Goal: Information Seeking & Learning: Learn about a topic

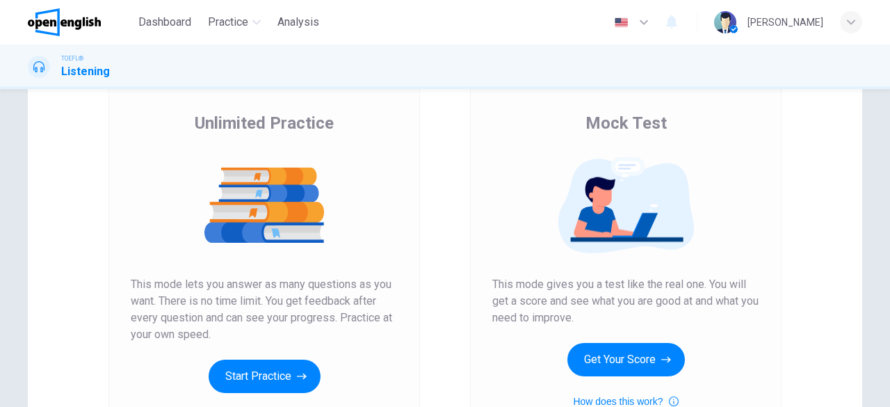
scroll to position [209, 0]
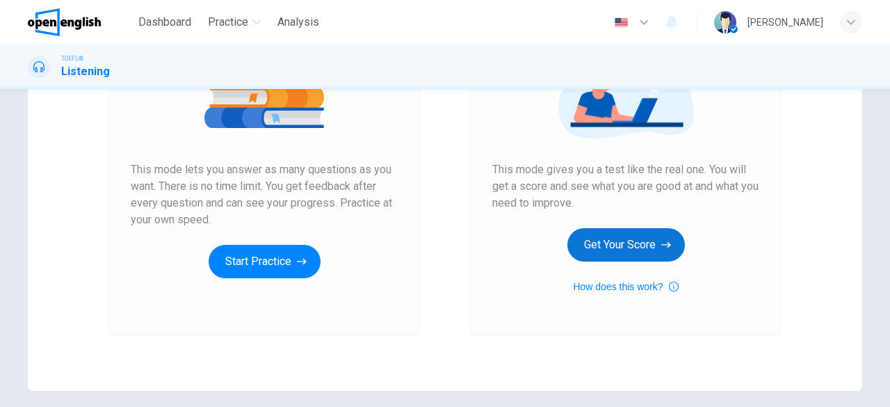
click at [633, 245] on button "Get Your Score" at bounding box center [626, 244] width 118 height 33
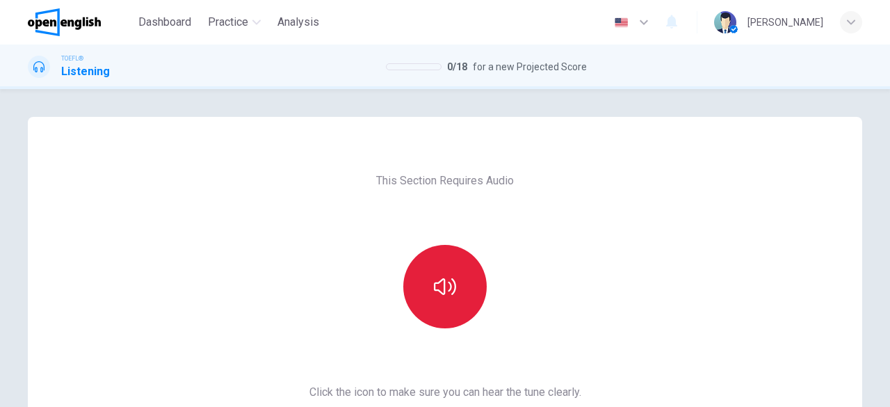
click at [448, 300] on button "button" at bounding box center [444, 286] width 83 height 83
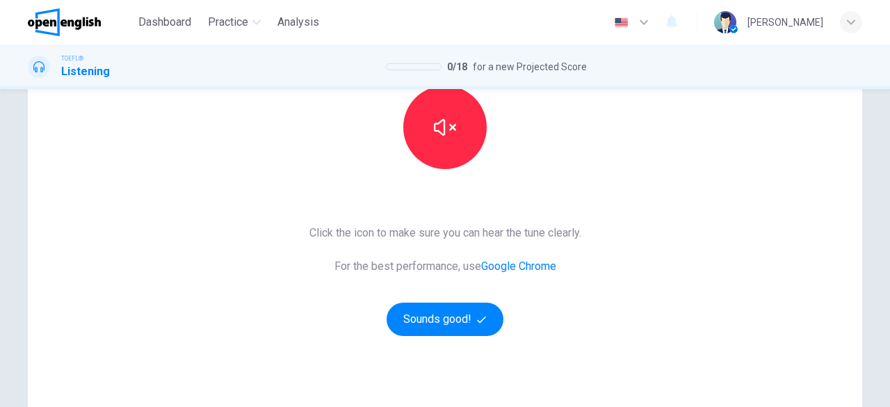
scroll to position [163, 0]
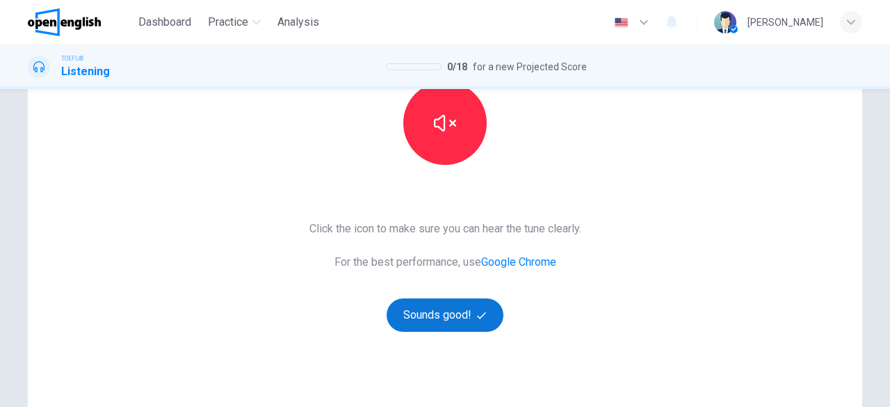
click at [423, 320] on button "Sounds good!" at bounding box center [445, 314] width 117 height 33
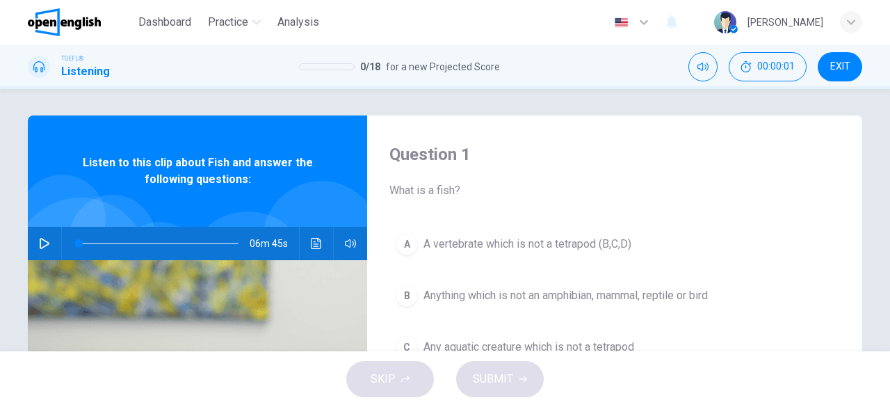
scroll to position [0, 0]
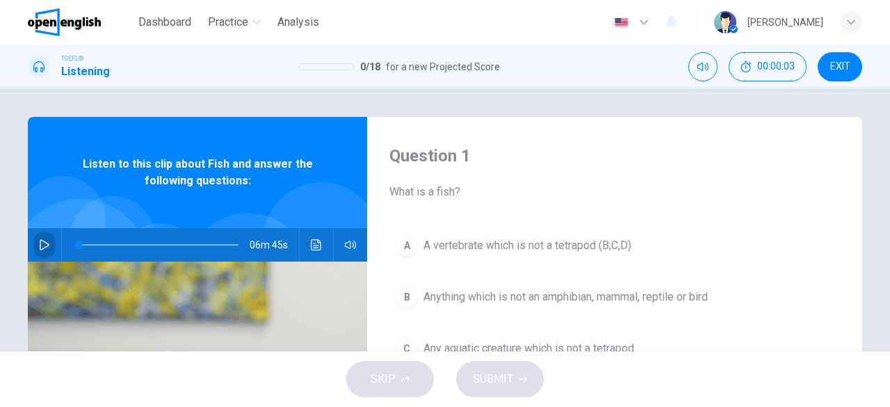
click at [42, 245] on icon "button" at bounding box center [44, 244] width 11 height 11
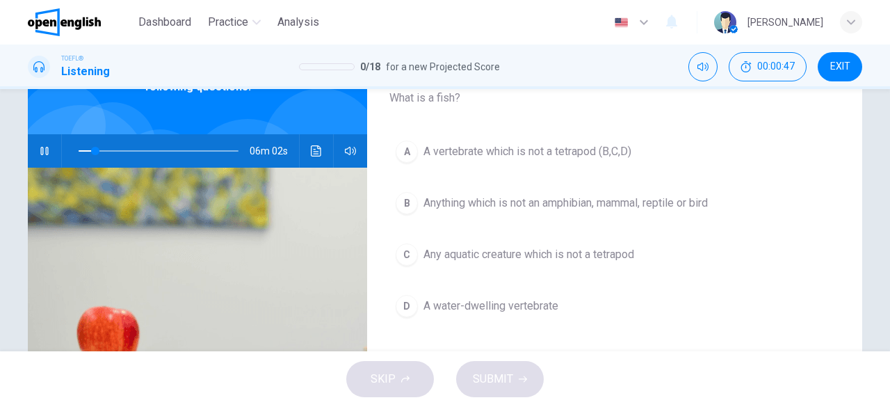
scroll to position [98, 0]
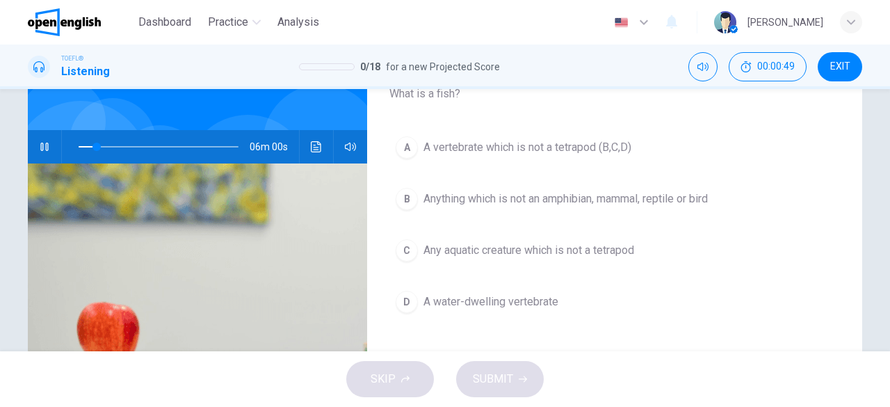
click at [624, 201] on span "Anything which is not an amphibian, mammal, reptile or bird" at bounding box center [565, 199] width 284 height 17
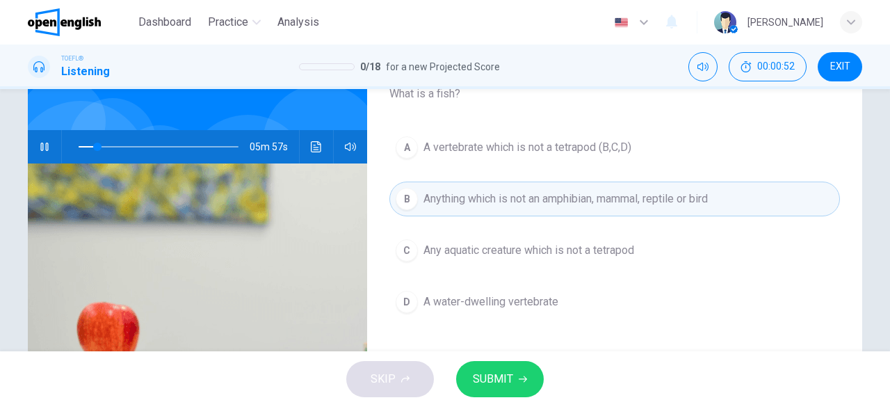
click at [512, 378] on button "SUBMIT" at bounding box center [500, 379] width 88 height 36
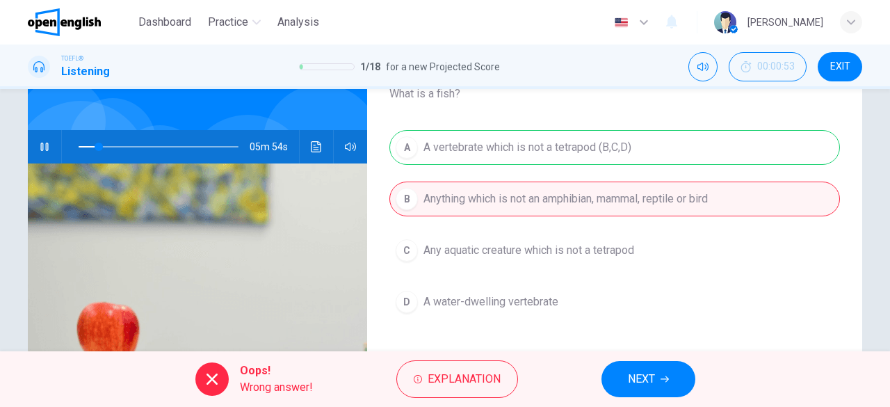
click at [655, 383] on span "NEXT" at bounding box center [641, 378] width 27 height 19
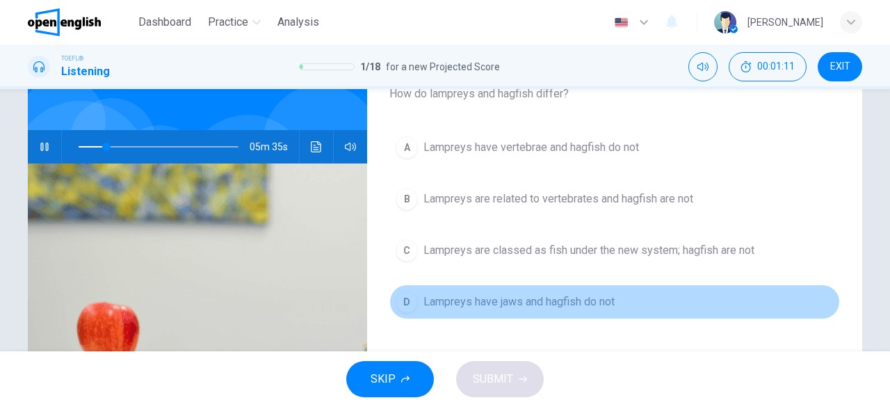
click at [574, 309] on button "D Lampreys have jaws and hagfish do not" at bounding box center [614, 301] width 451 height 35
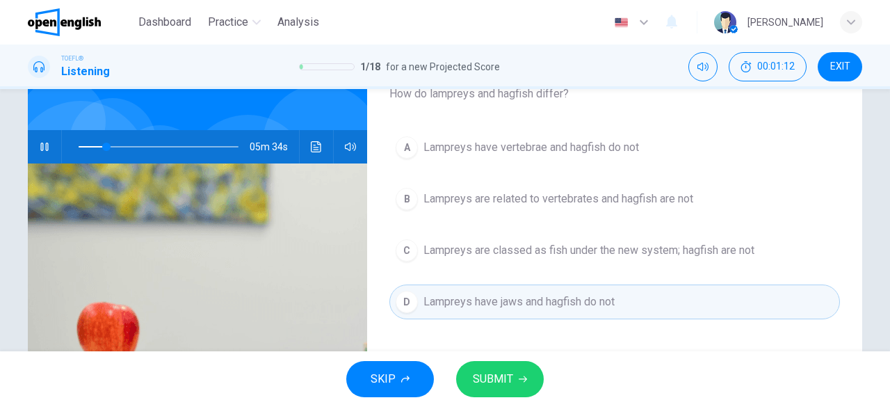
click at [526, 368] on button "SUBMIT" at bounding box center [500, 379] width 88 height 36
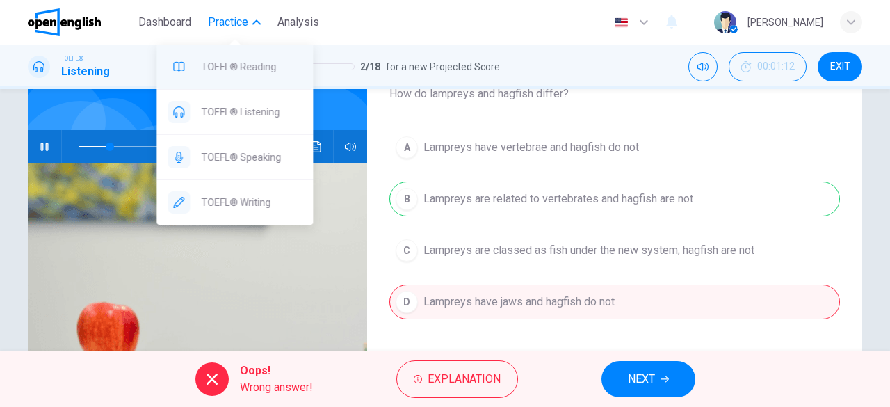
type input "**"
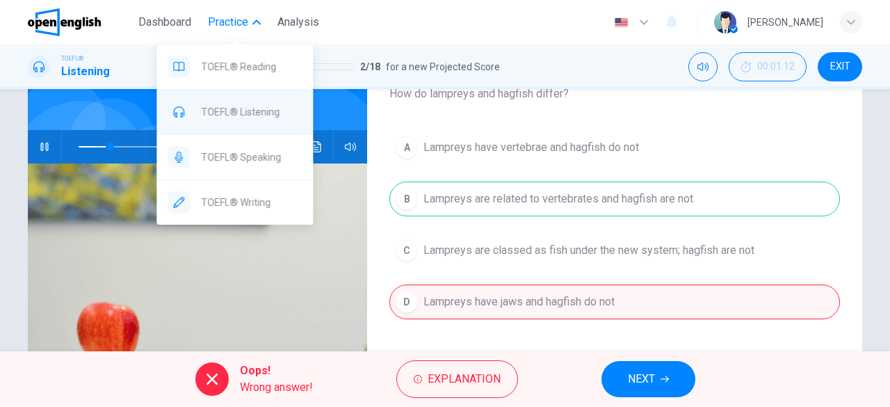
click at [241, 110] on span "TOEFL® Listening" at bounding box center [251, 112] width 101 height 17
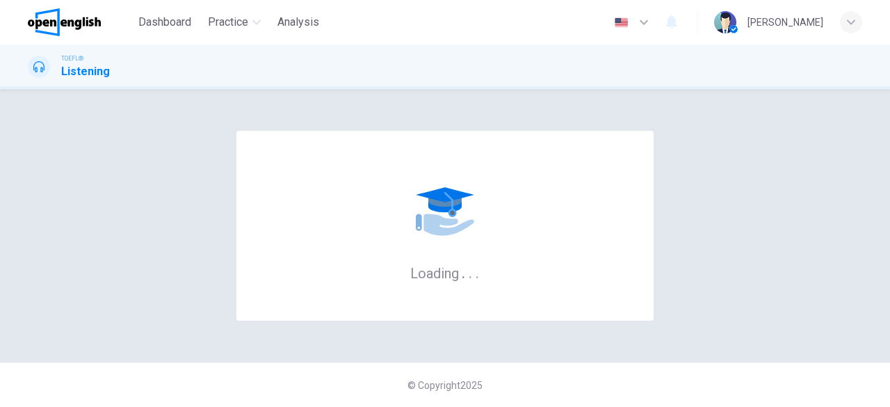
scroll to position [0, 0]
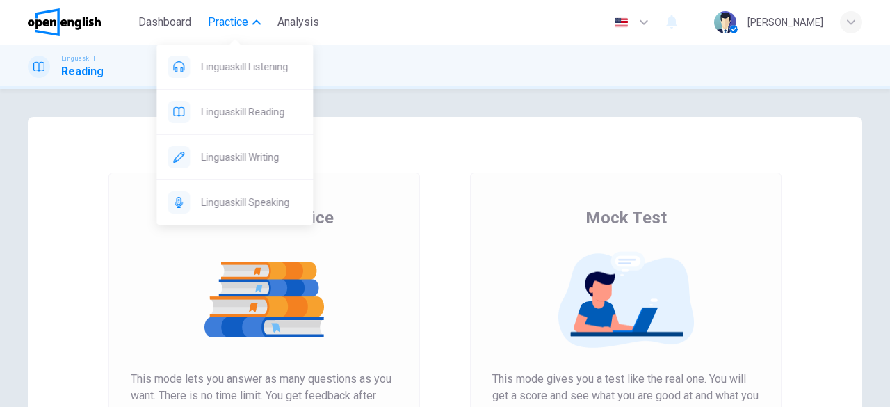
click at [236, 26] on span "Practice" at bounding box center [228, 22] width 40 height 17
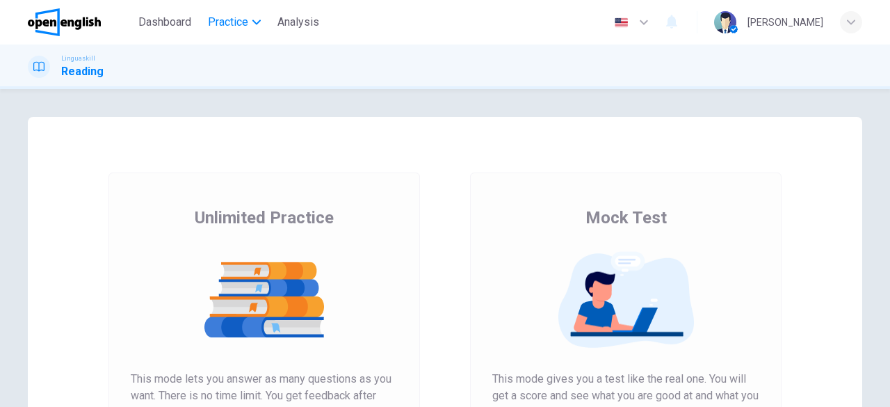
click at [238, 26] on span "Practice" at bounding box center [228, 22] width 40 height 17
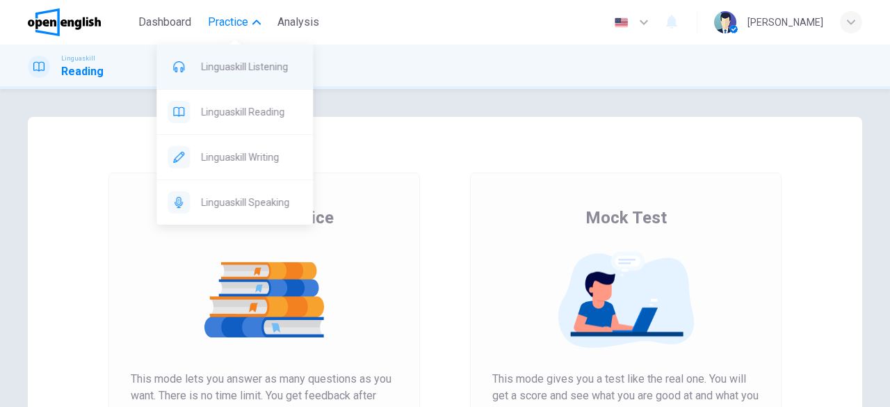
click at [243, 76] on div "Linguaskill Listening" at bounding box center [234, 67] width 156 height 45
click at [234, 69] on span "Linguaskill Listening" at bounding box center [251, 66] width 101 height 17
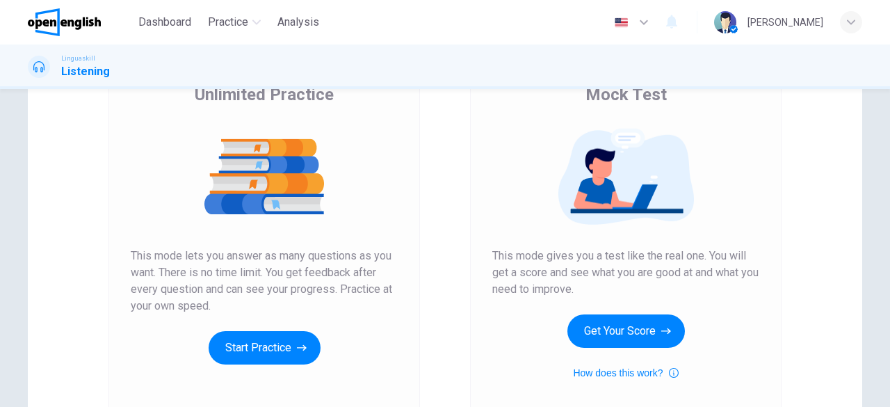
scroll to position [179, 0]
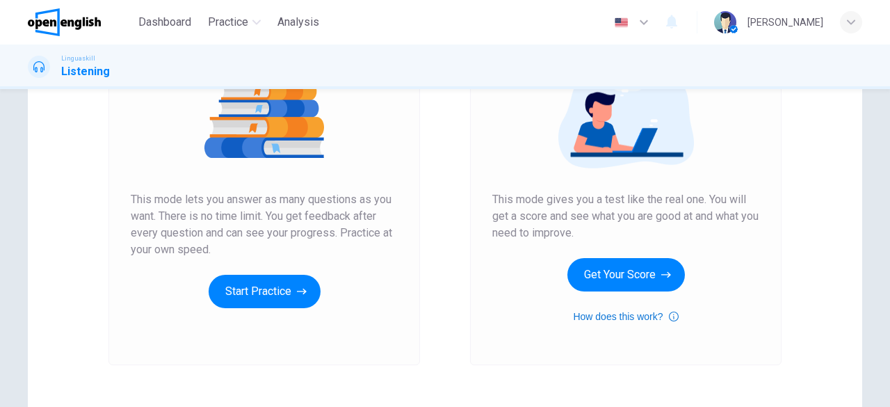
click at [625, 314] on button "How does this work?" at bounding box center [625, 316] width 105 height 17
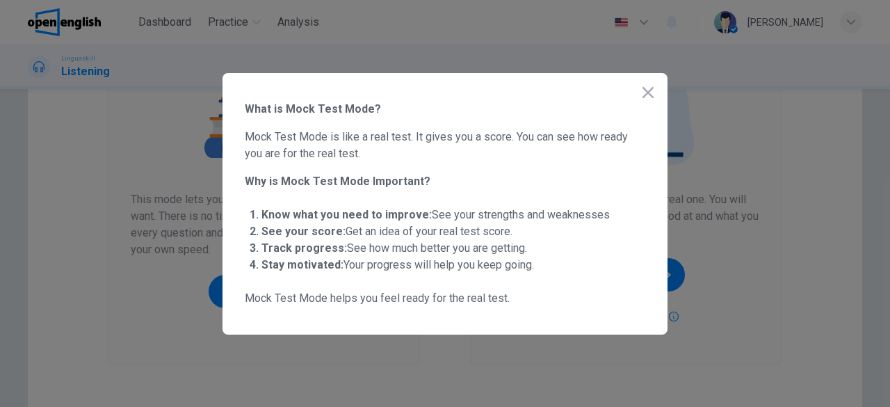
click at [651, 90] on icon "button" at bounding box center [648, 92] width 11 height 11
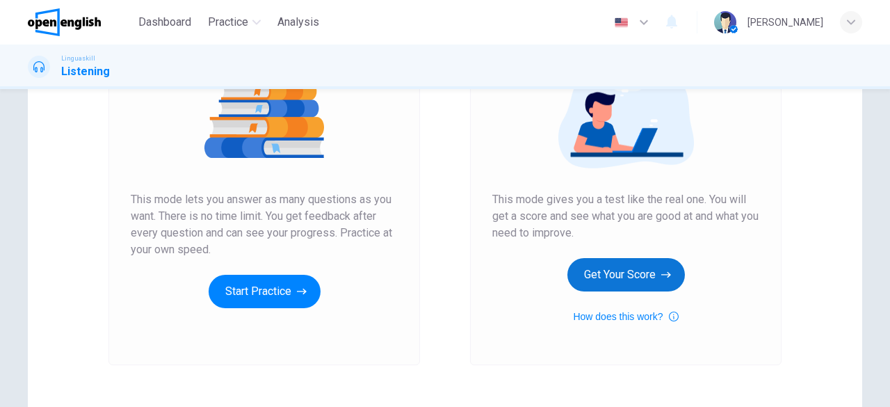
click at [629, 268] on button "Get Your Score" at bounding box center [626, 274] width 118 height 33
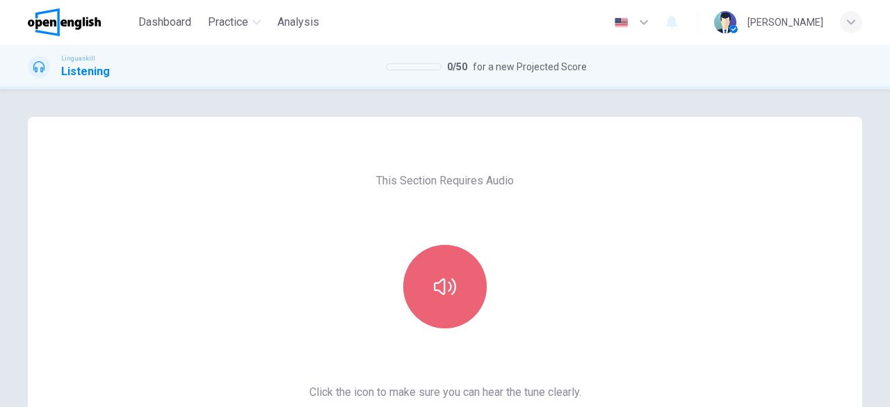
click at [434, 294] on icon "button" at bounding box center [445, 286] width 22 height 22
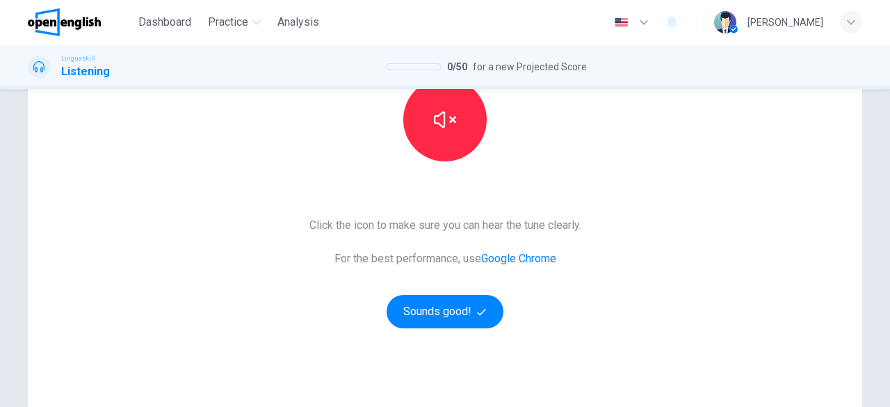
scroll to position [172, 0]
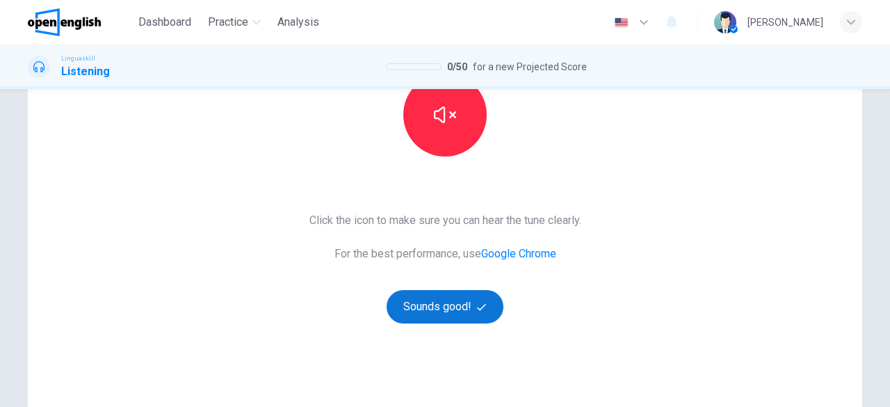
click at [462, 316] on button "Sounds good!" at bounding box center [445, 306] width 117 height 33
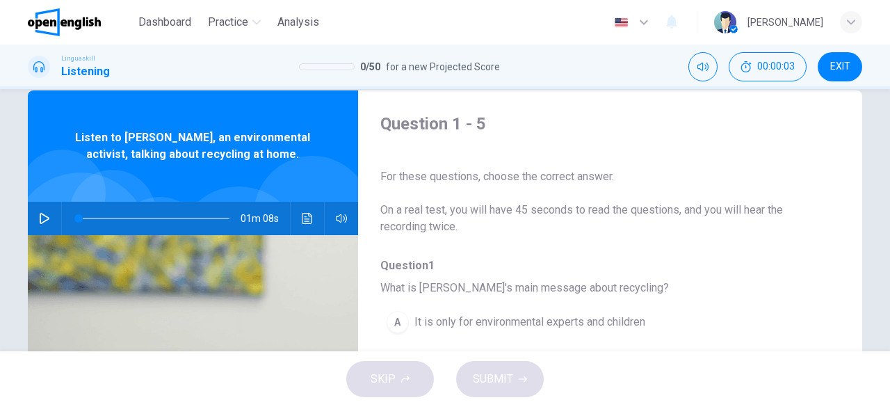
scroll to position [0, 0]
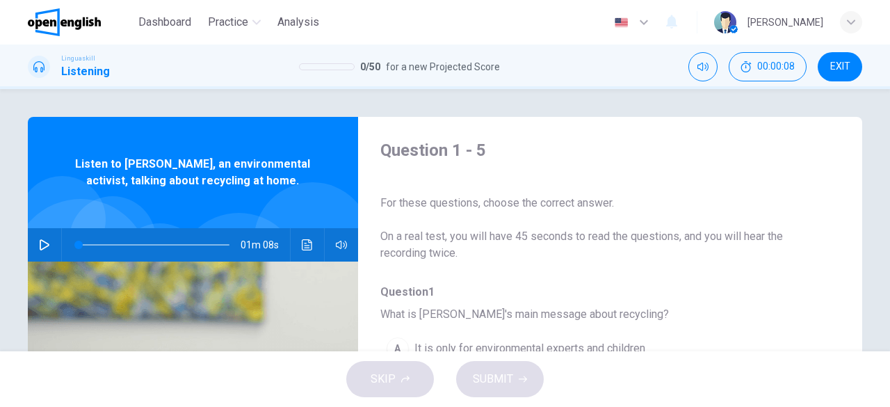
click at [42, 245] on icon "button" at bounding box center [44, 244] width 11 height 11
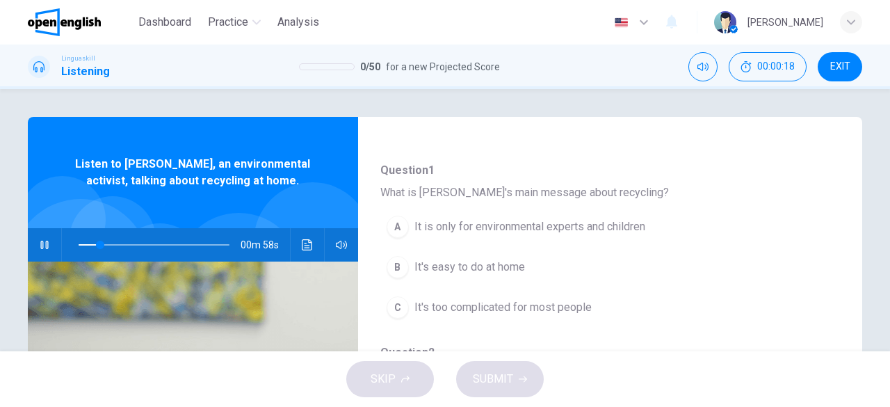
scroll to position [124, 0]
click at [476, 259] on span "It's easy to do at home" at bounding box center [469, 265] width 111 height 17
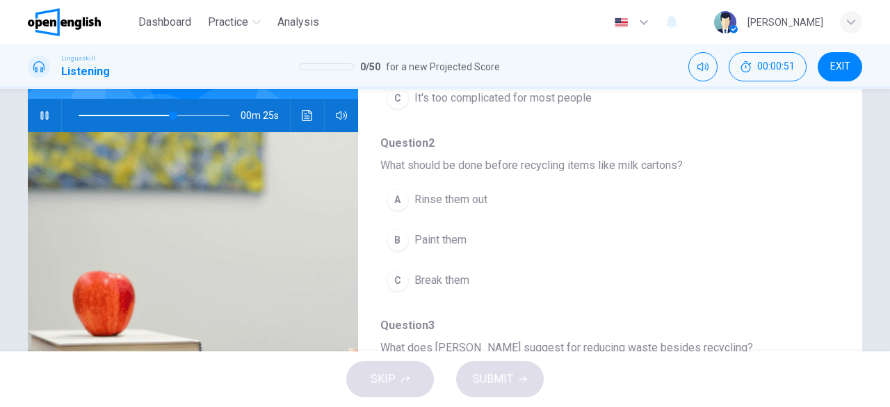
scroll to position [203, 0]
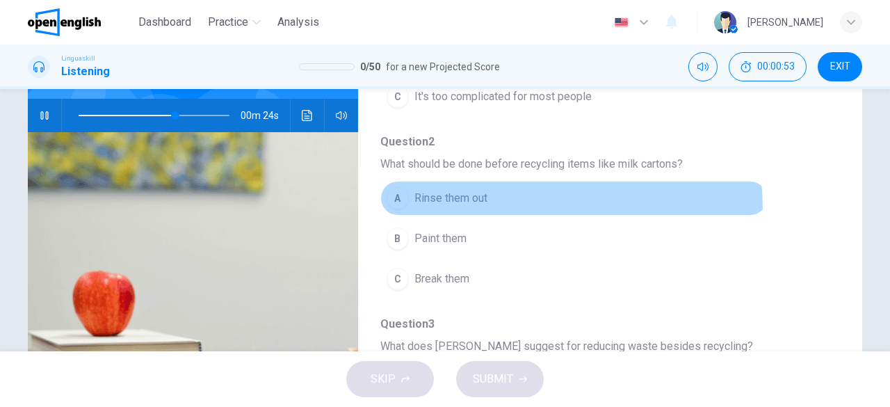
click at [455, 208] on button "A Rinse them out" at bounding box center [573, 198] width 387 height 35
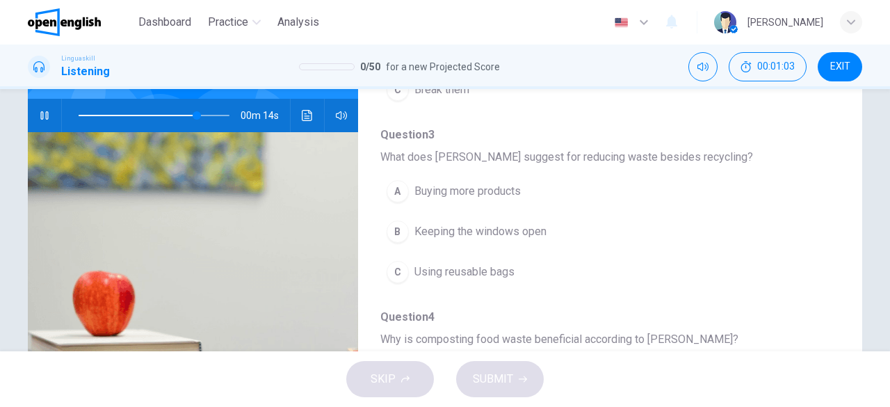
scroll to position [394, 0]
click at [439, 270] on span "Using reusable bags" at bounding box center [464, 270] width 100 height 17
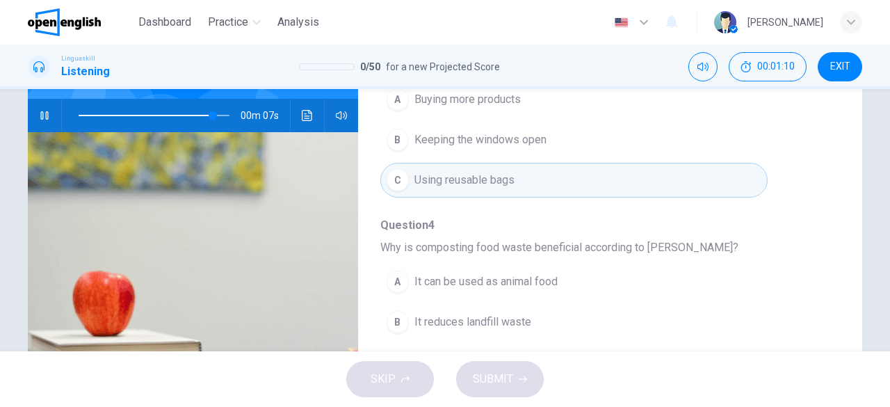
scroll to position [494, 0]
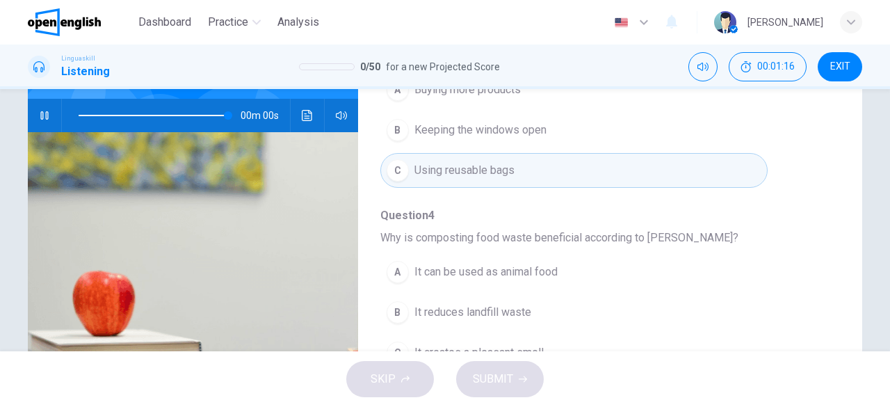
type input "*"
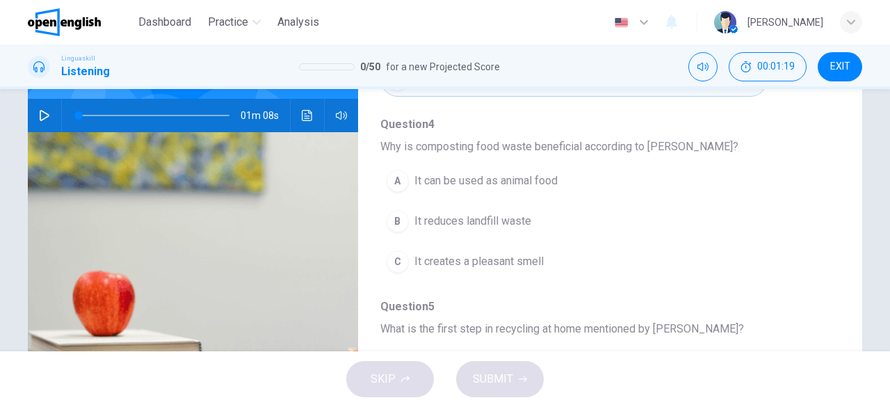
scroll to position [592, 0]
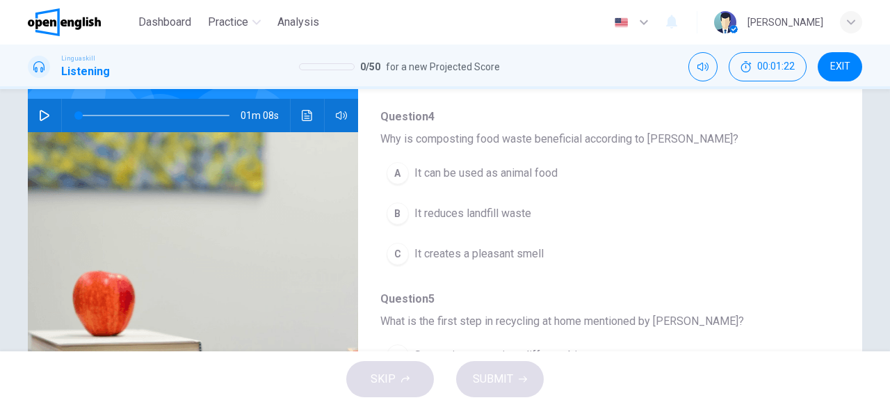
click at [487, 209] on span "It reduces landfill waste" at bounding box center [472, 213] width 117 height 17
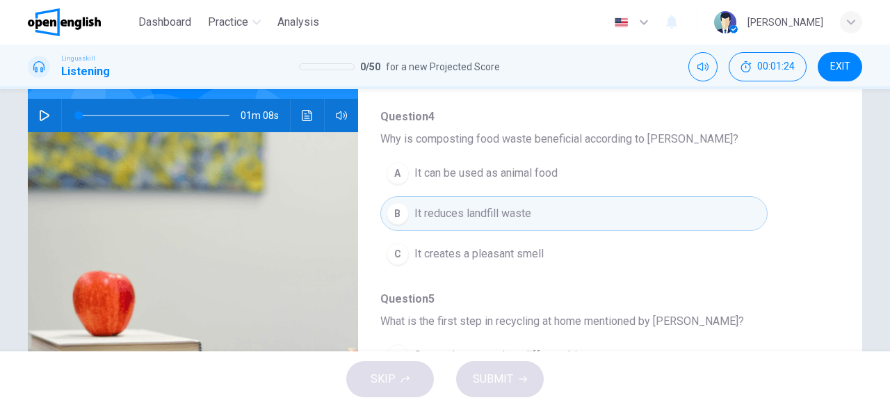
drag, startPoint x: 838, startPoint y: 275, endPoint x: 830, endPoint y: 321, distance: 46.5
click at [830, 321] on div "Question 1 - 5 For these questions, choose the correct answer. On a real test, …" at bounding box center [445, 228] width 834 height 483
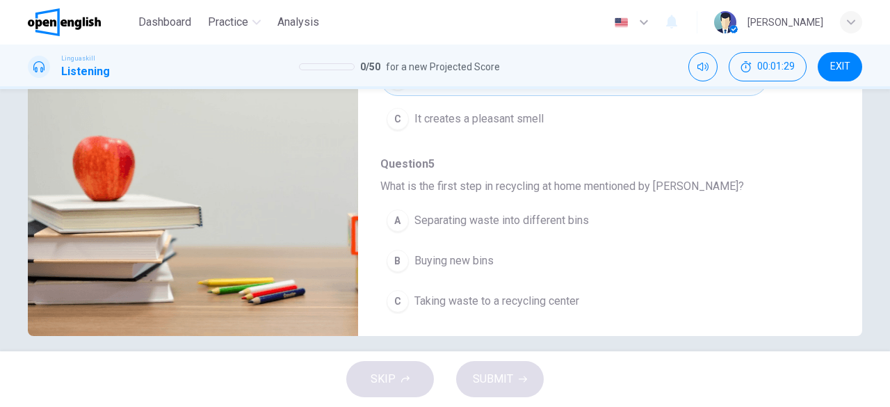
scroll to position [266, 0]
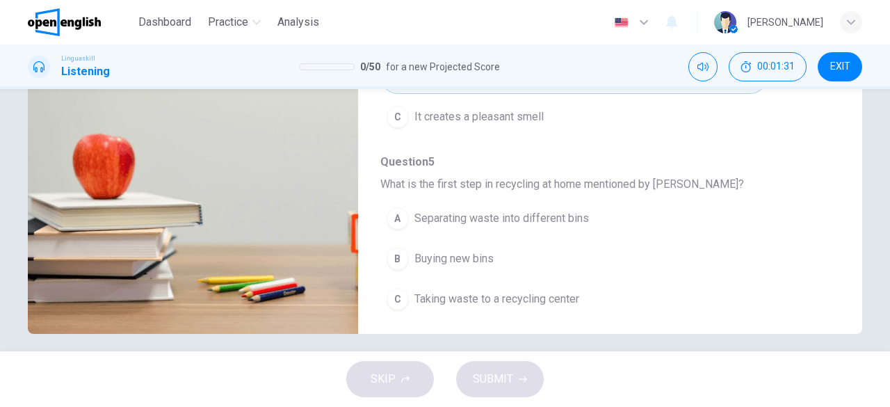
click at [474, 215] on span "Separating waste into different bins" at bounding box center [501, 218] width 175 height 17
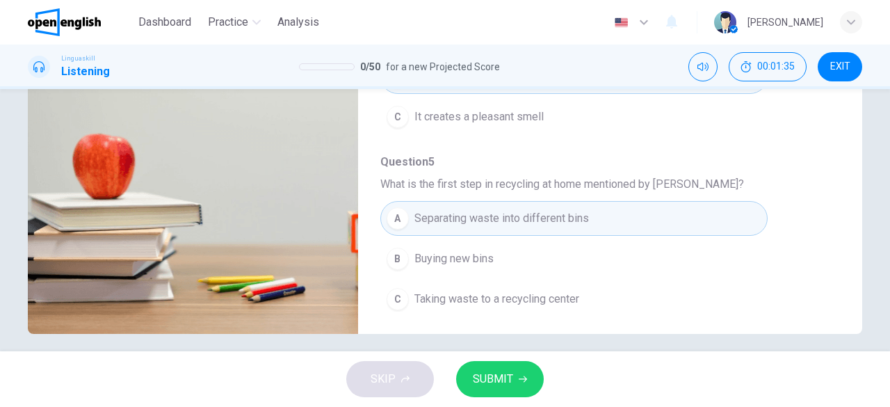
click at [495, 375] on span "SUBMIT" at bounding box center [493, 378] width 40 height 19
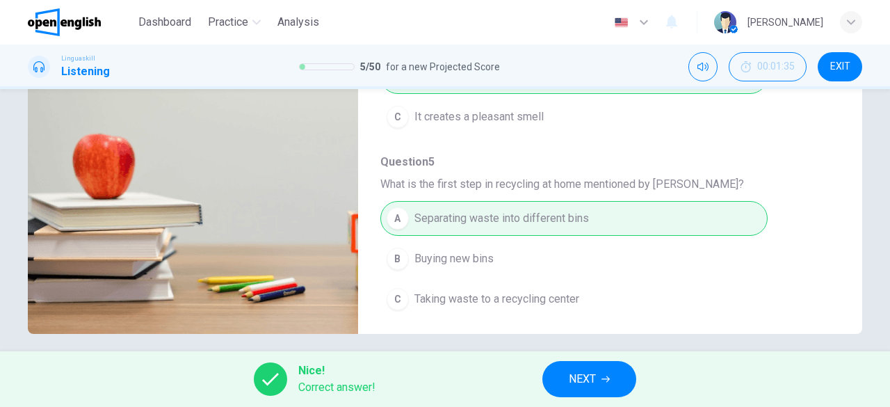
click at [563, 375] on button "NEXT" at bounding box center [589, 379] width 94 height 36
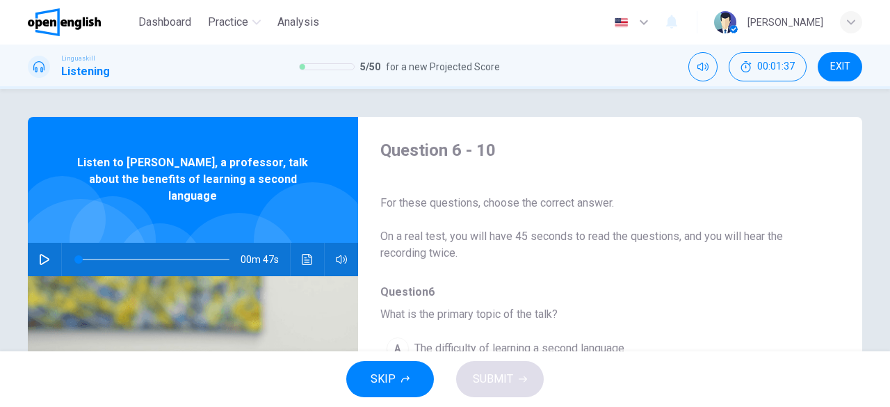
click at [35, 245] on button "button" at bounding box center [44, 259] width 22 height 33
drag, startPoint x: 823, startPoint y: 222, endPoint x: 837, endPoint y: 244, distance: 25.9
click at [837, 244] on div "Question 6 - 10 For these questions, choose the correct answer. On a real test,…" at bounding box center [445, 358] width 834 height 483
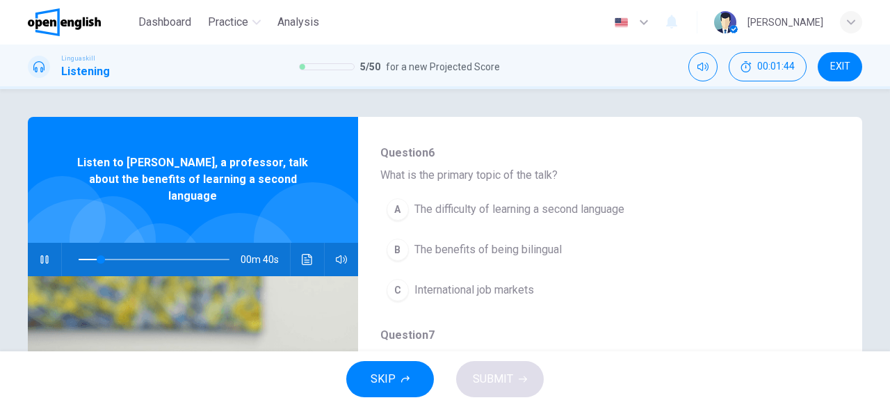
scroll to position [167, 0]
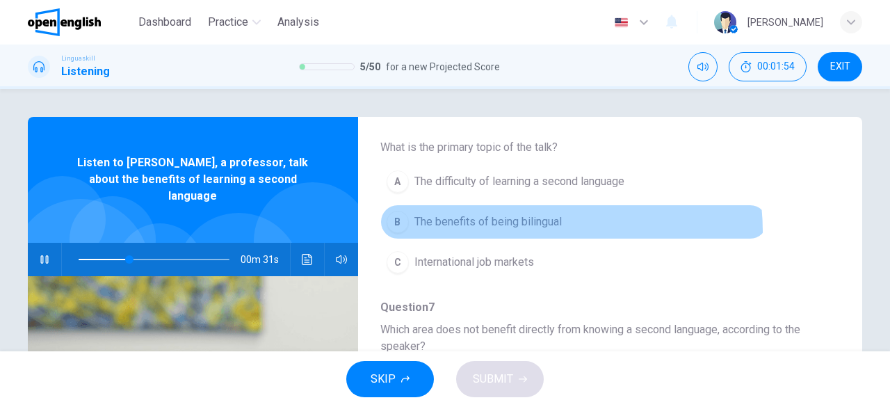
click at [540, 230] on button "B The benefits of being bilingual" at bounding box center [573, 221] width 387 height 35
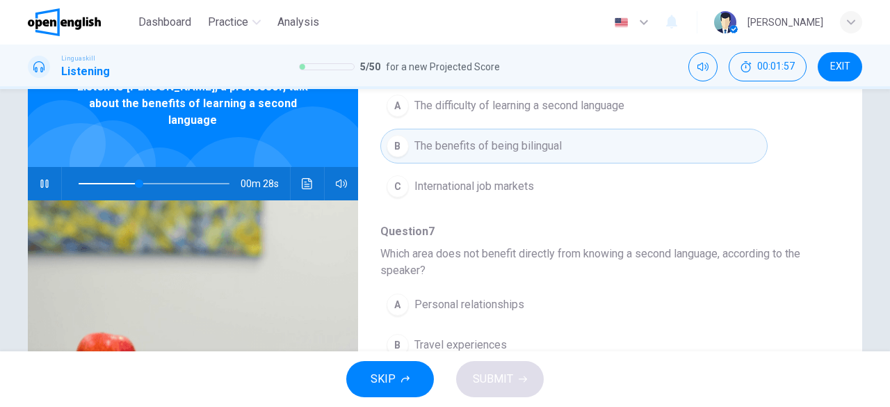
scroll to position [115, 0]
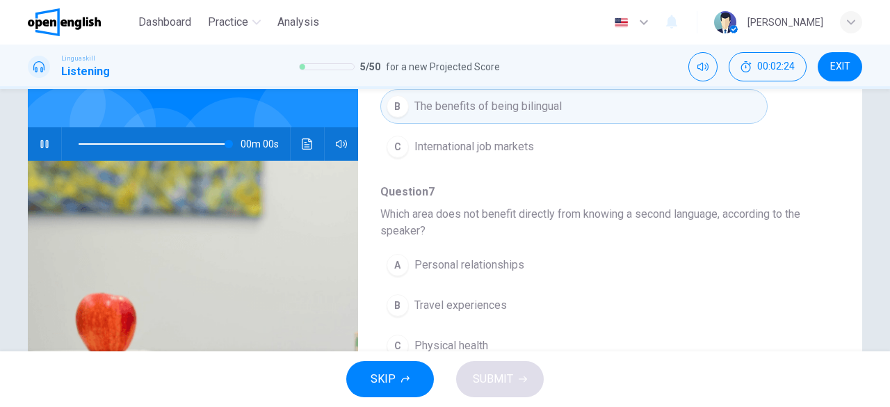
type input "*"
click at [474, 257] on span "Personal relationships" at bounding box center [469, 265] width 110 height 17
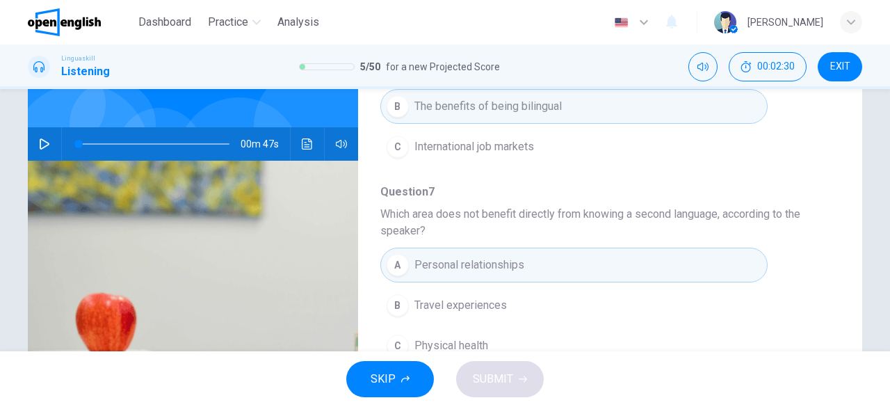
drag, startPoint x: 827, startPoint y: 262, endPoint x: 837, endPoint y: 305, distance: 44.2
click at [837, 305] on div "Question 6 - 10 For these questions, choose the correct answer. On a real test,…" at bounding box center [445, 242] width 834 height 483
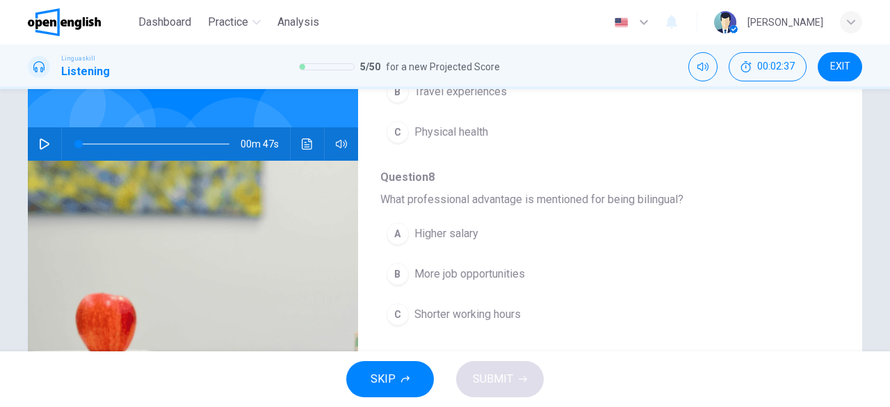
scroll to position [382, 0]
click at [479, 273] on span "More job opportunities" at bounding box center [469, 272] width 111 height 17
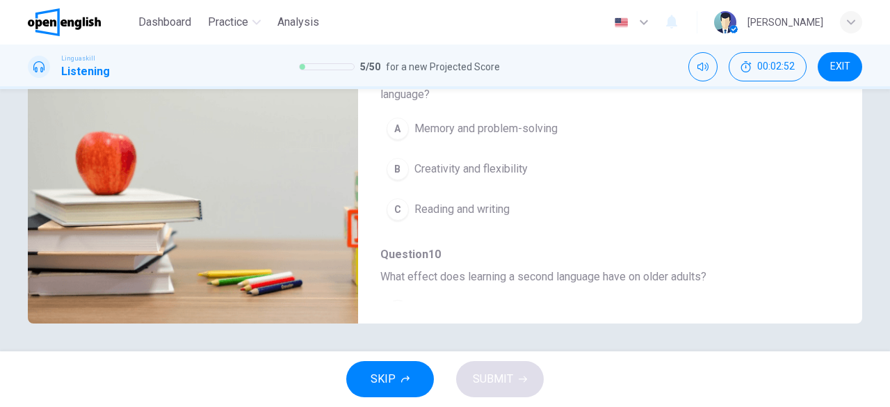
scroll to position [524, 0]
click at [478, 128] on span "Memory and problem-solving" at bounding box center [485, 128] width 143 height 17
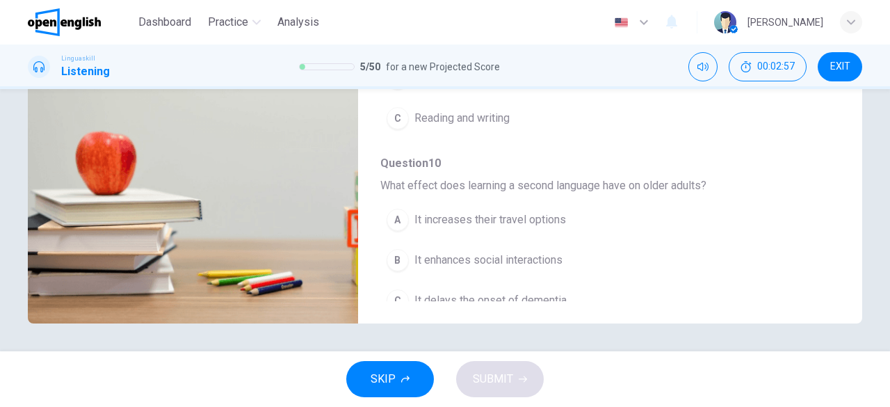
scroll to position [626, 0]
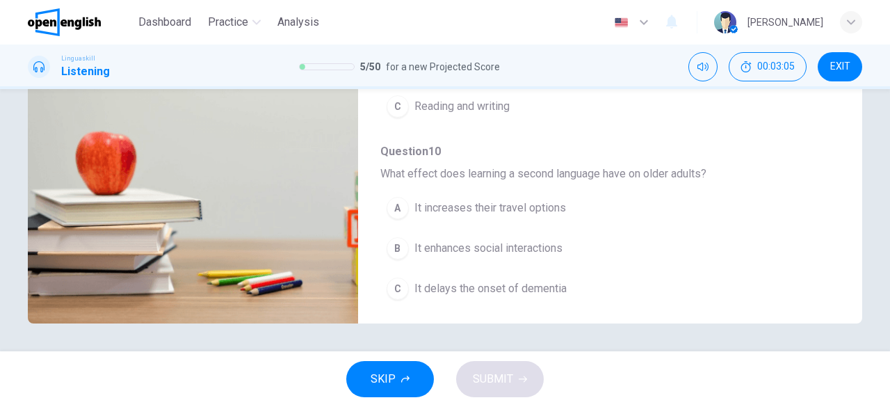
click at [494, 244] on span "It enhances social interactions" at bounding box center [488, 248] width 148 height 17
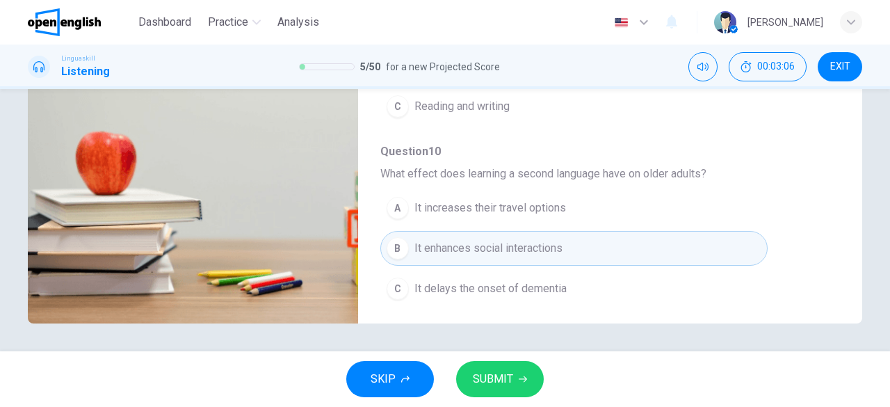
click at [502, 387] on span "SUBMIT" at bounding box center [493, 378] width 40 height 19
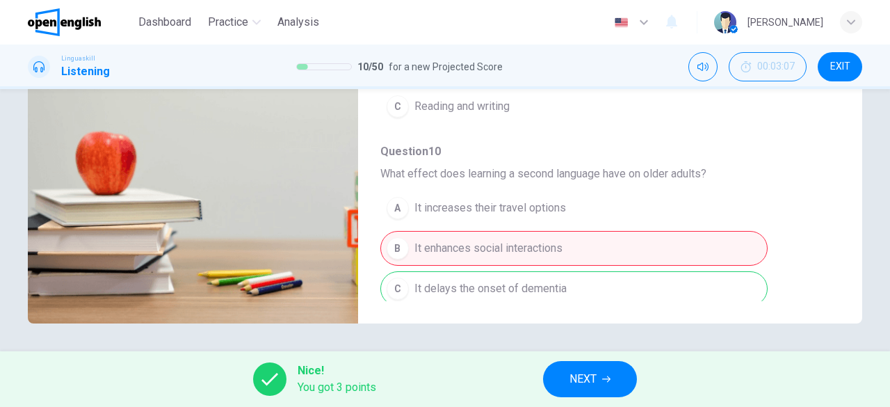
click at [581, 380] on span "NEXT" at bounding box center [583, 378] width 27 height 19
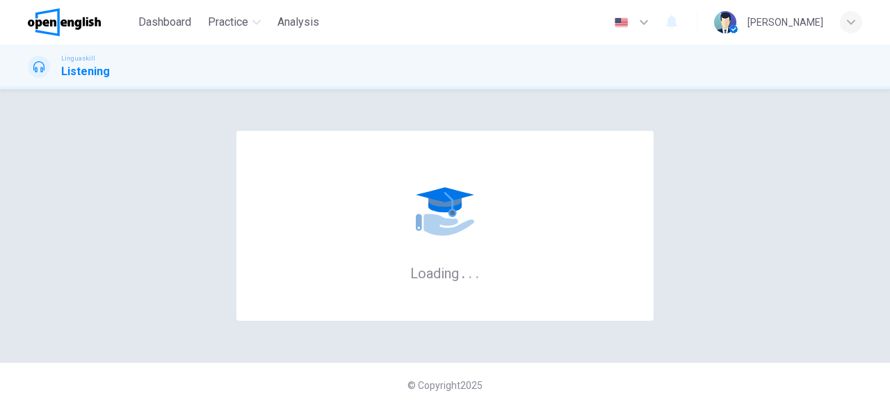
scroll to position [0, 0]
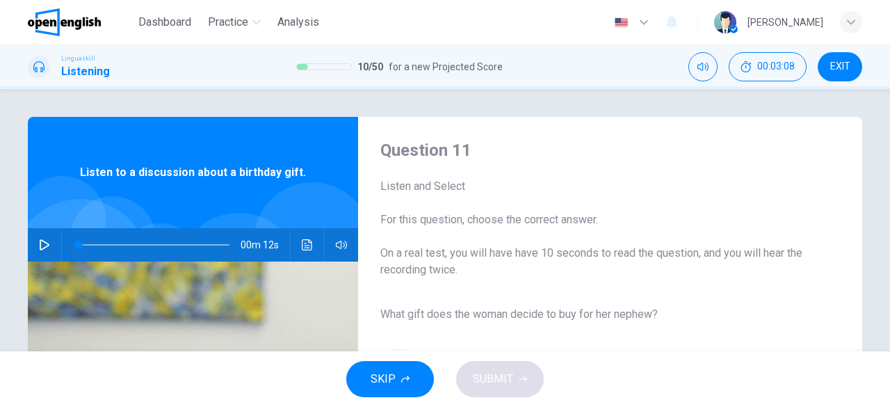
click at [40, 245] on icon "button" at bounding box center [44, 244] width 11 height 11
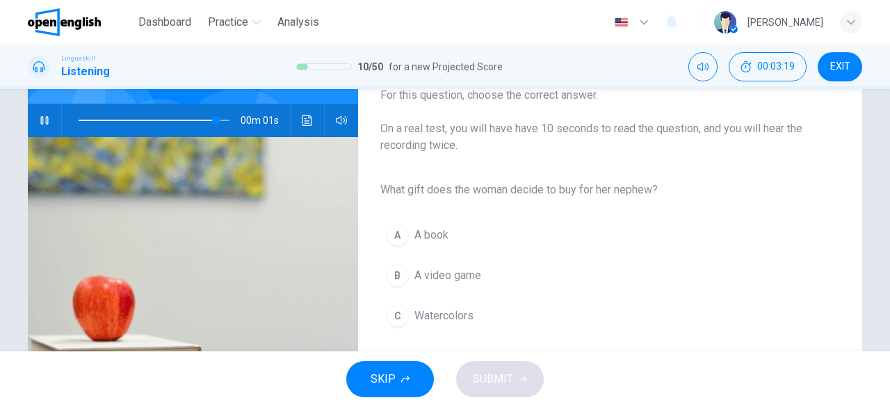
scroll to position [118, 0]
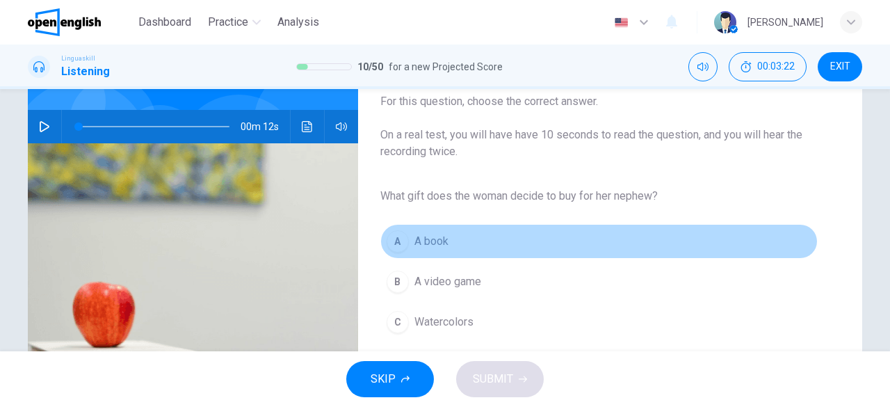
click at [442, 248] on span "A book" at bounding box center [431, 241] width 34 height 17
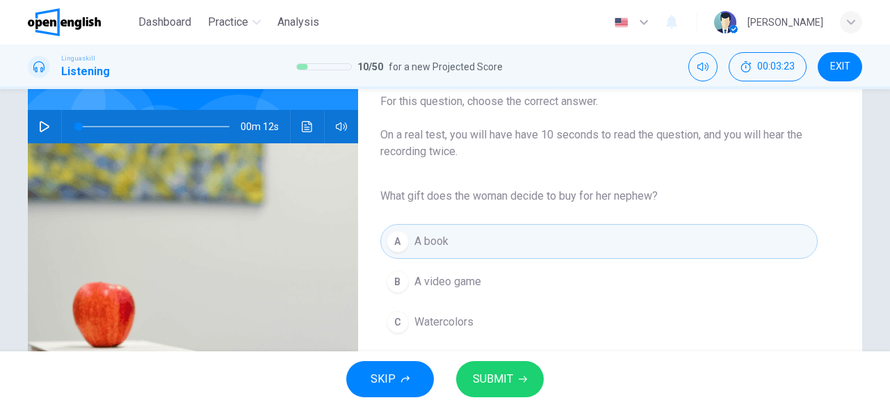
click at [507, 386] on span "SUBMIT" at bounding box center [493, 378] width 40 height 19
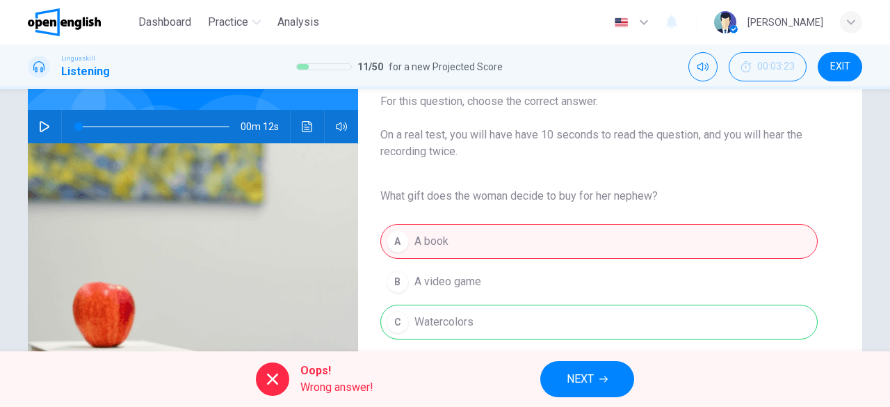
click at [40, 131] on icon "button" at bounding box center [44, 126] width 11 height 11
type input "**"
click at [595, 383] on button "NEXT" at bounding box center [587, 379] width 94 height 36
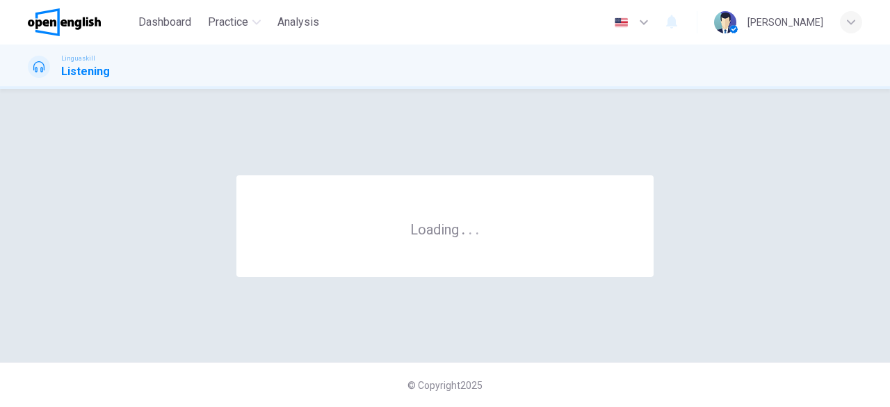
scroll to position [0, 0]
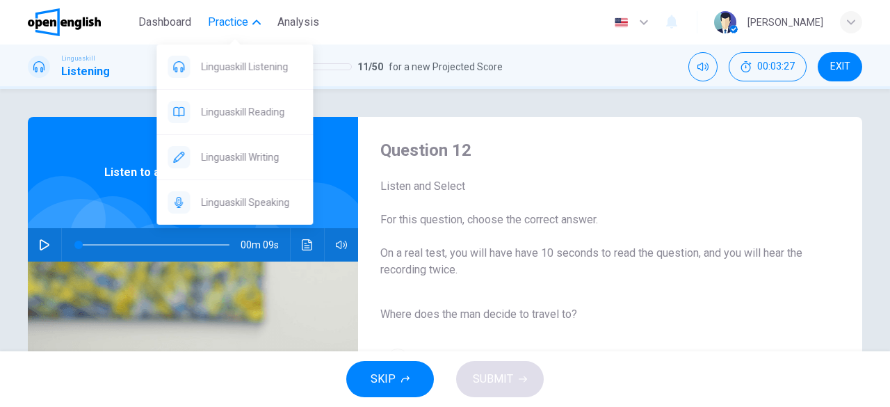
click at [218, 20] on span "Practice" at bounding box center [228, 22] width 40 height 17
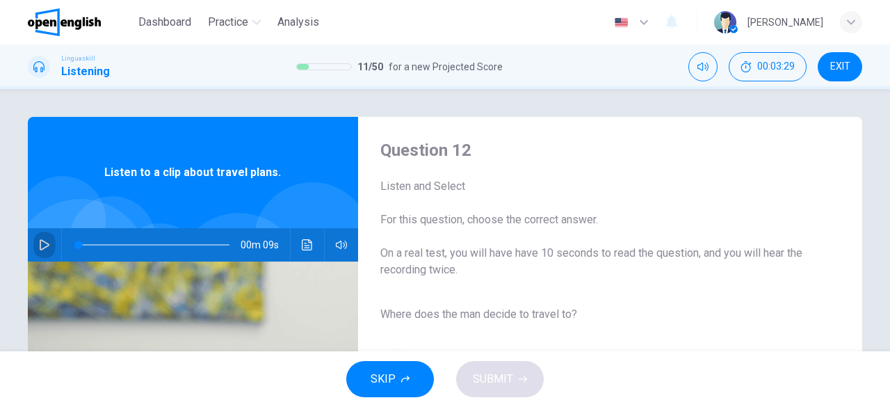
click at [47, 244] on button "button" at bounding box center [44, 244] width 22 height 33
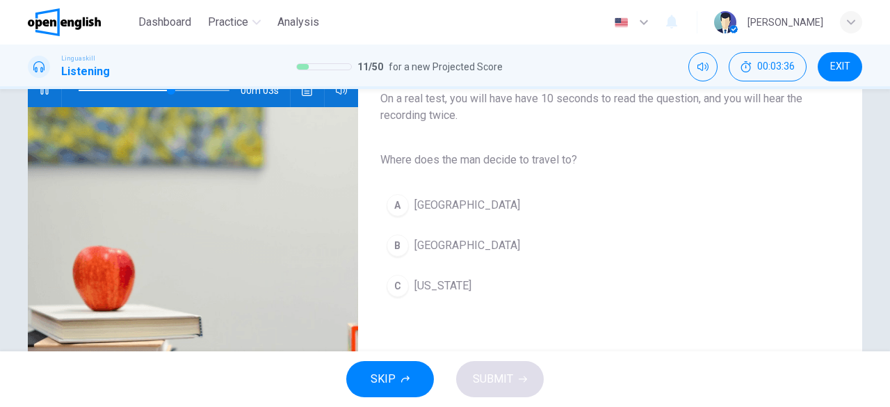
scroll to position [157, 0]
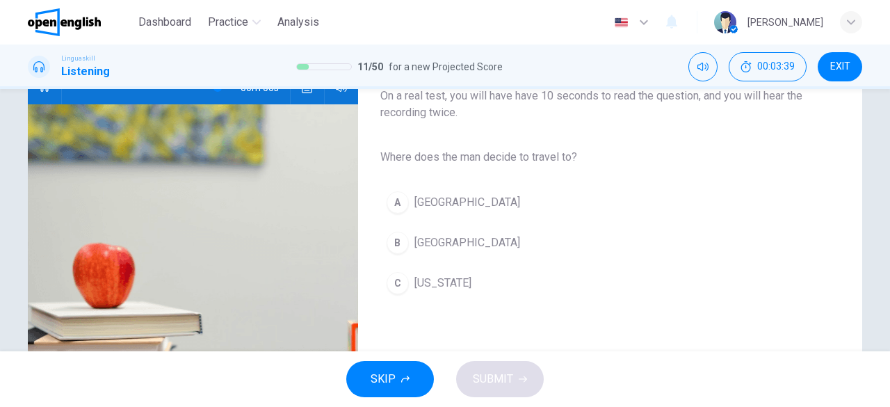
type input "*"
click at [418, 240] on span "Rome" at bounding box center [467, 242] width 106 height 17
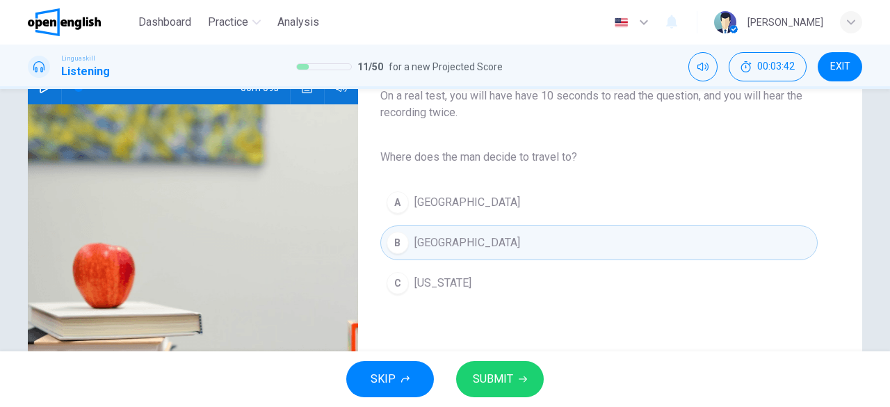
click at [509, 379] on span "SUBMIT" at bounding box center [493, 378] width 40 height 19
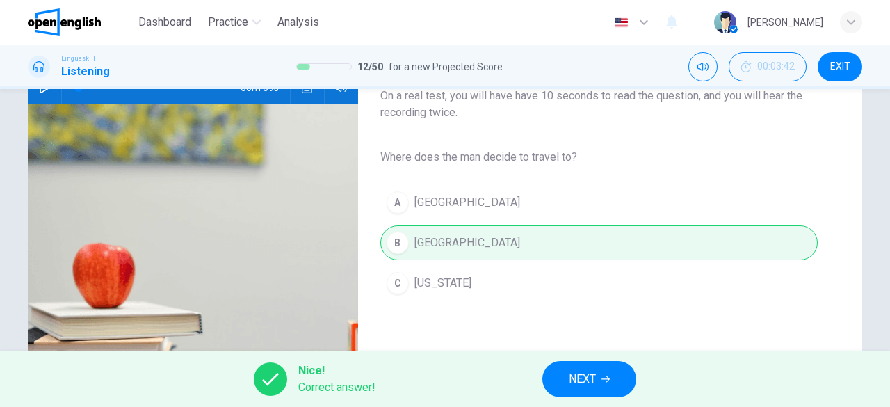
click at [615, 378] on button "NEXT" at bounding box center [589, 379] width 94 height 36
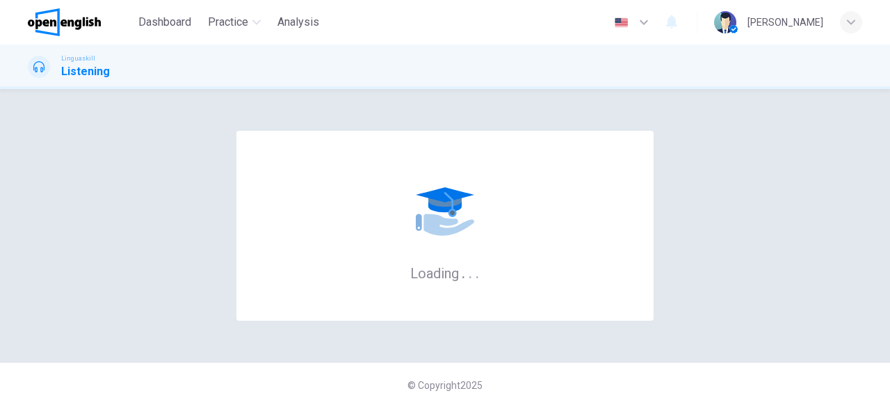
scroll to position [0, 0]
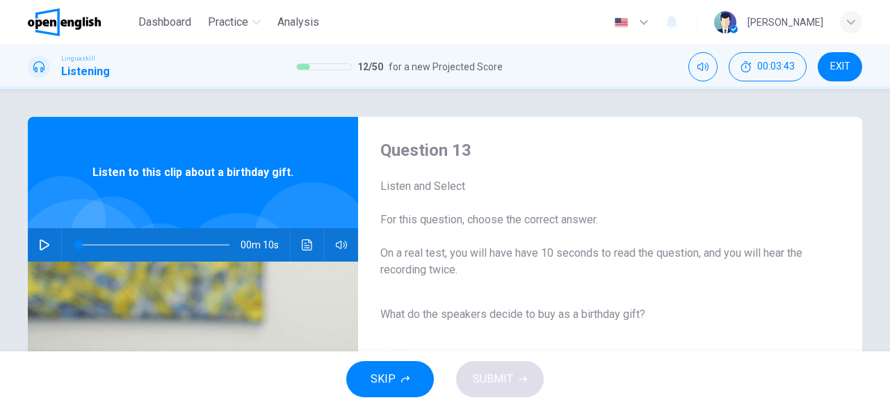
click at [41, 244] on icon "button" at bounding box center [44, 244] width 11 height 11
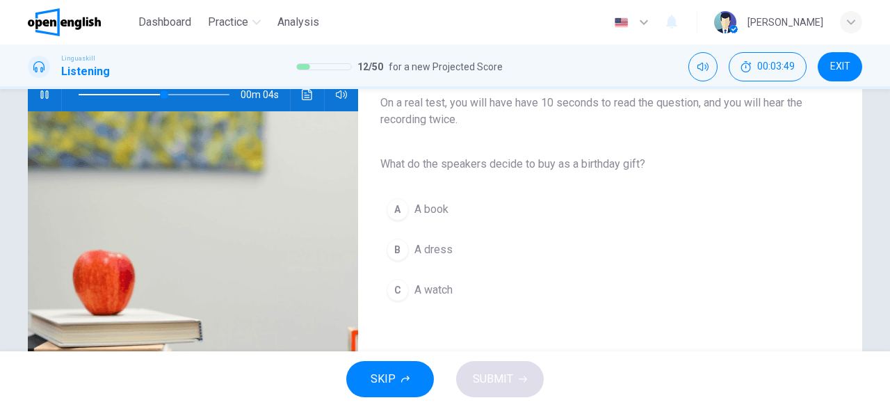
scroll to position [154, 0]
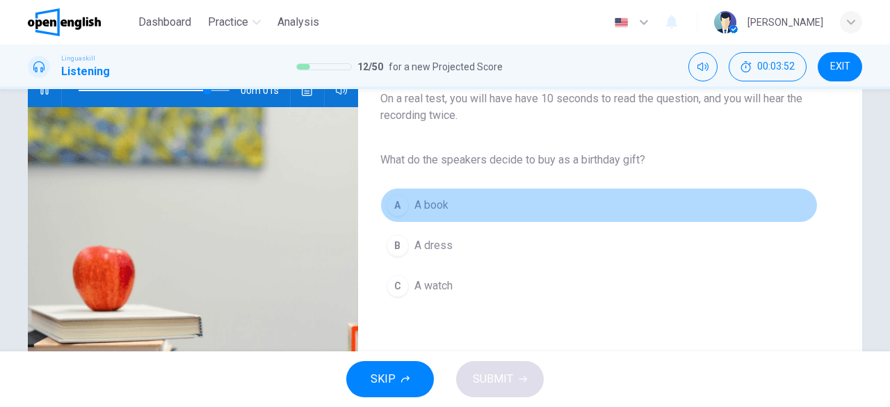
click at [419, 209] on span "A book" at bounding box center [431, 205] width 34 height 17
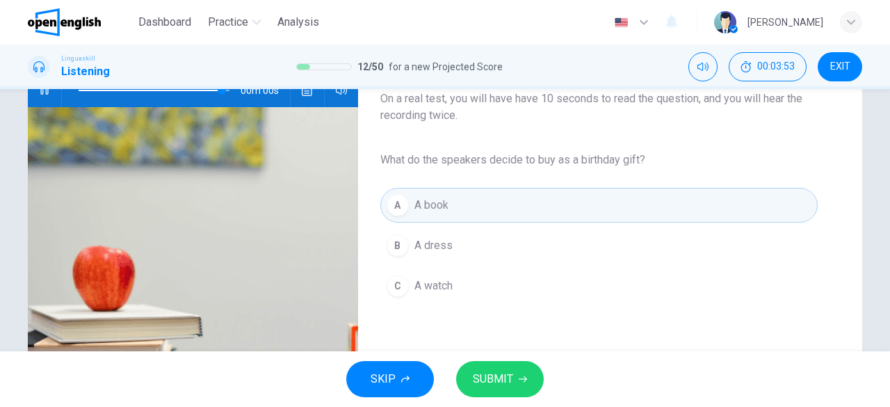
type input "*"
click at [495, 403] on div "SKIP SUBMIT" at bounding box center [445, 379] width 890 height 56
click at [495, 401] on div "SKIP SUBMIT" at bounding box center [445, 379] width 890 height 56
click at [494, 379] on span "SUBMIT" at bounding box center [493, 378] width 40 height 19
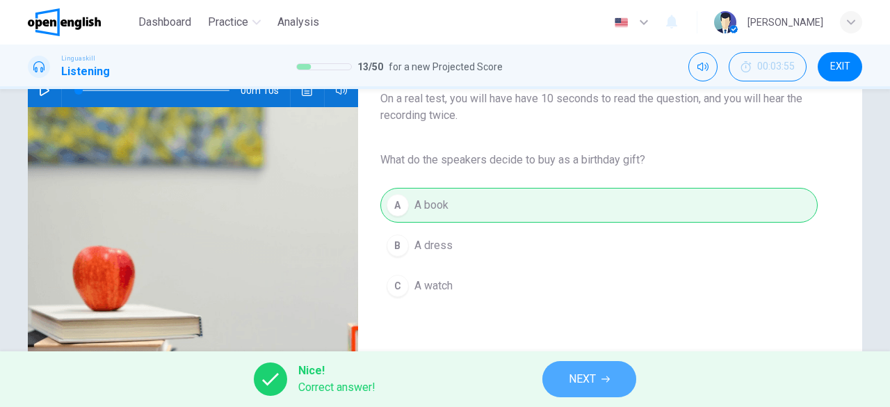
click at [578, 376] on span "NEXT" at bounding box center [582, 378] width 27 height 19
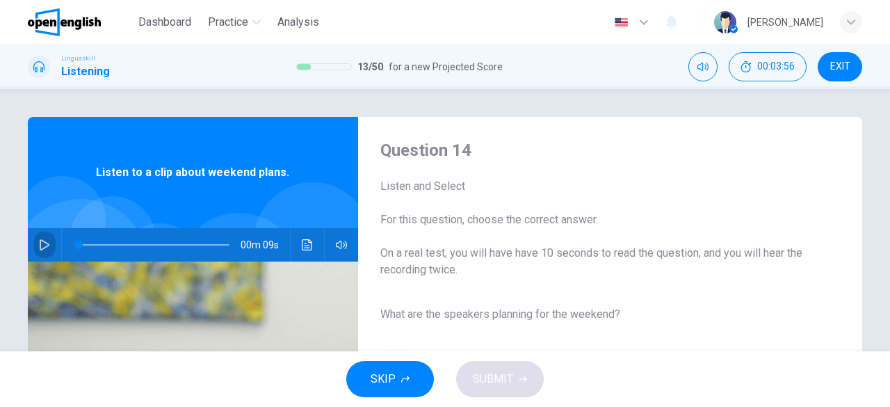
click at [39, 242] on icon "button" at bounding box center [44, 244] width 11 height 11
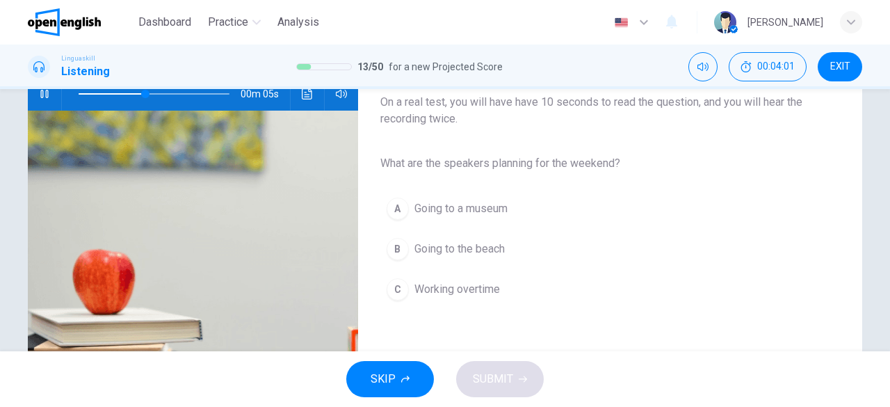
scroll to position [150, 0]
click at [449, 245] on span "Going to the beach" at bounding box center [459, 249] width 90 height 17
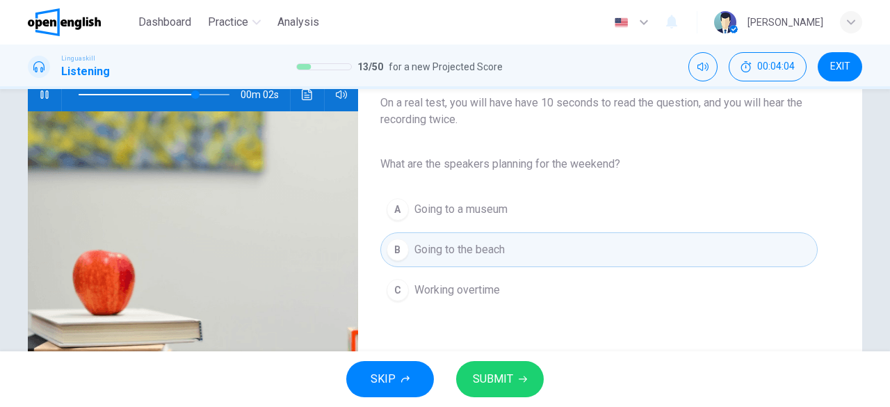
click at [502, 379] on span "SUBMIT" at bounding box center [493, 378] width 40 height 19
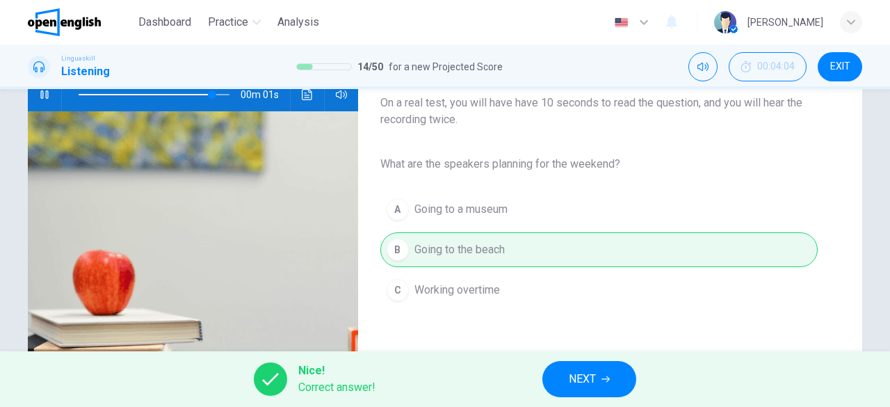
type input "*"
click at [580, 381] on span "NEXT" at bounding box center [582, 378] width 27 height 19
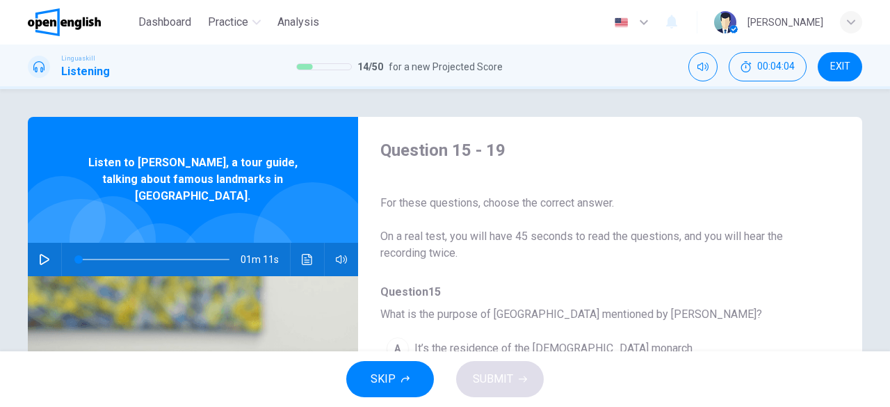
click at [42, 254] on icon "button" at bounding box center [44, 259] width 11 height 11
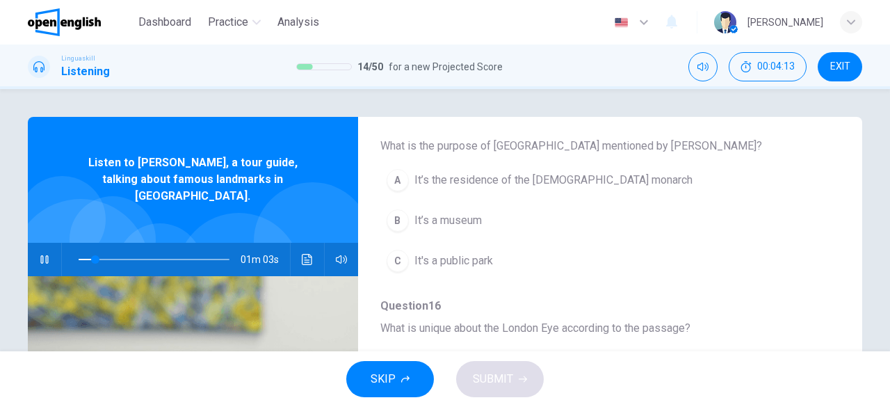
scroll to position [170, 0]
click at [565, 181] on span "It’s the residence of the British monarch" at bounding box center [553, 178] width 278 height 17
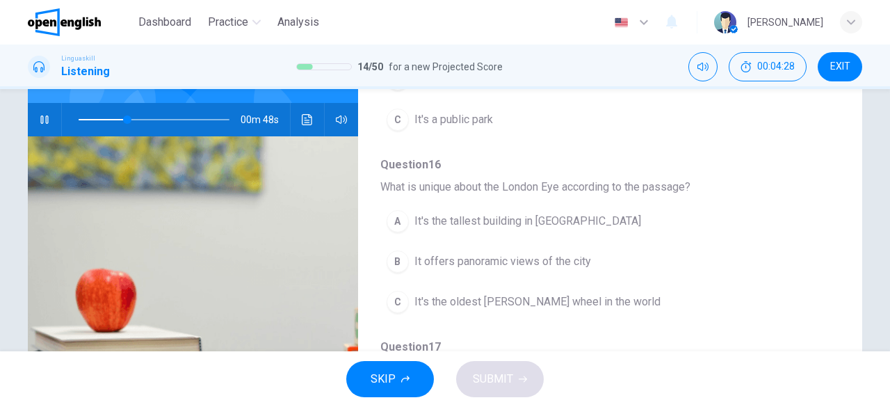
scroll to position [140, 0]
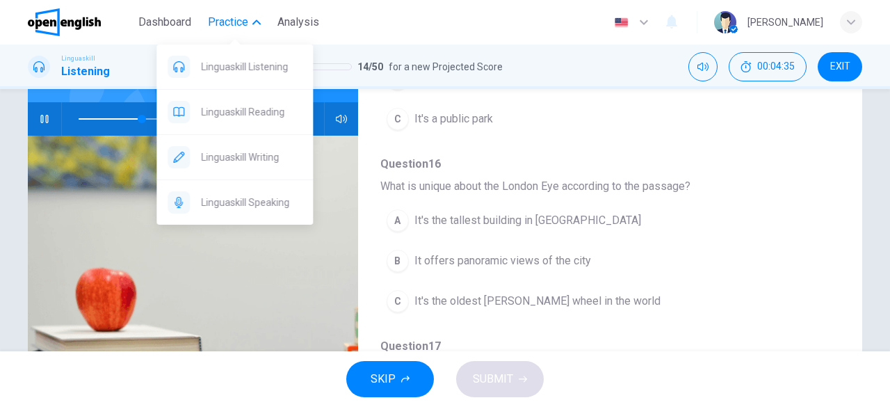
click at [229, 22] on span "Practice" at bounding box center [228, 22] width 40 height 17
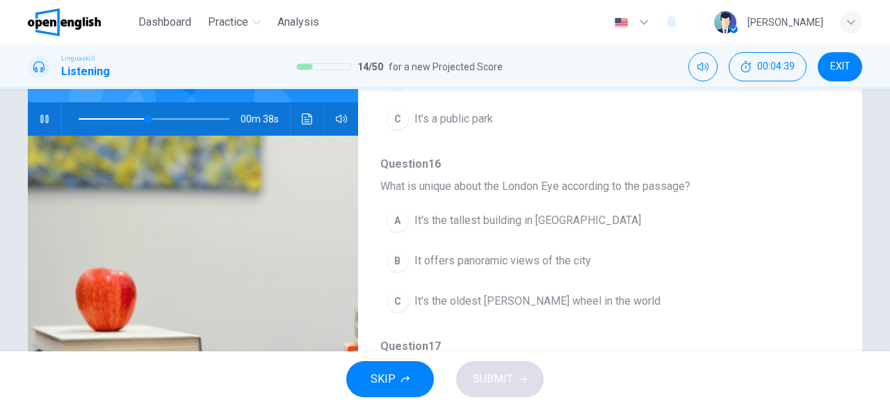
type input "**"
click at [839, 69] on span "EXIT" at bounding box center [840, 66] width 20 height 11
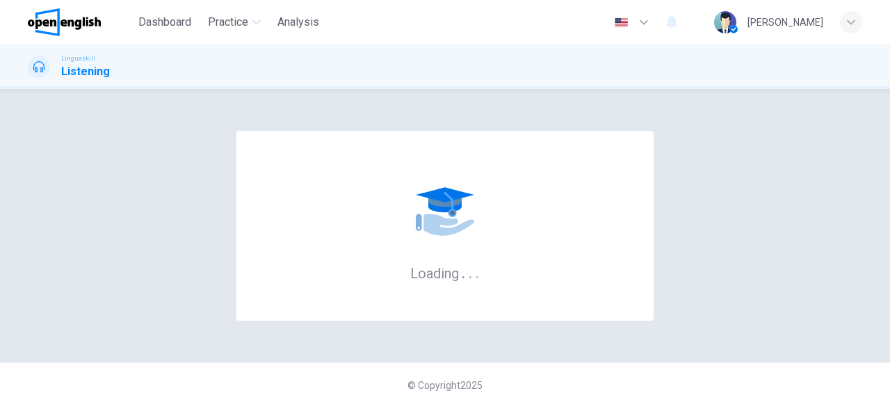
scroll to position [0, 0]
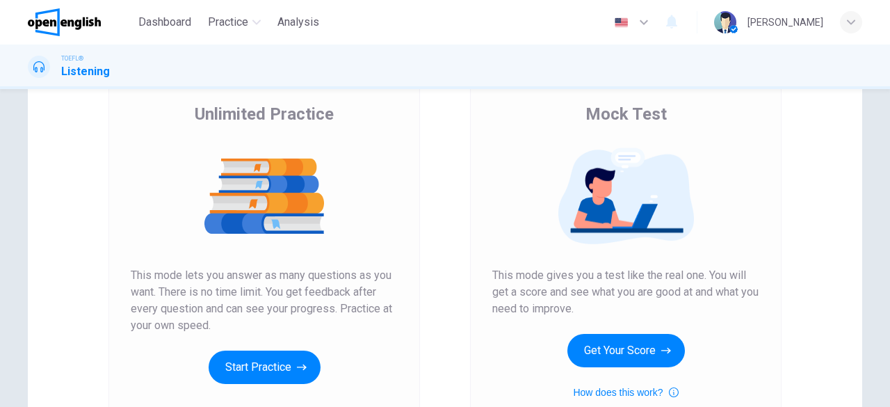
scroll to position [154, 0]
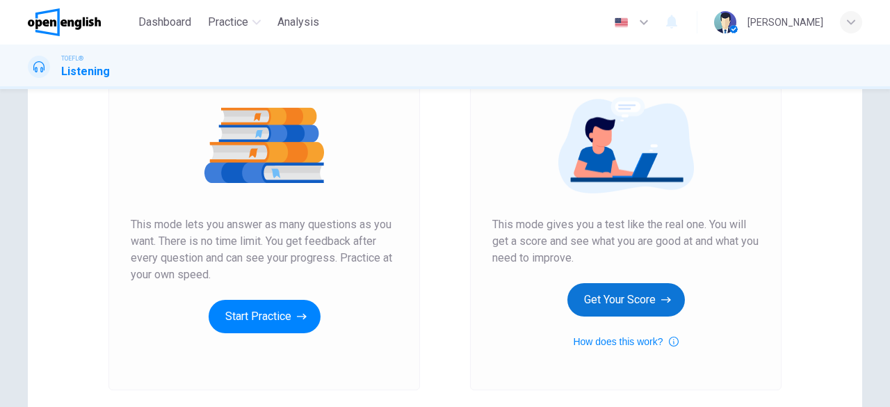
click at [614, 309] on button "Get Your Score" at bounding box center [626, 299] width 118 height 33
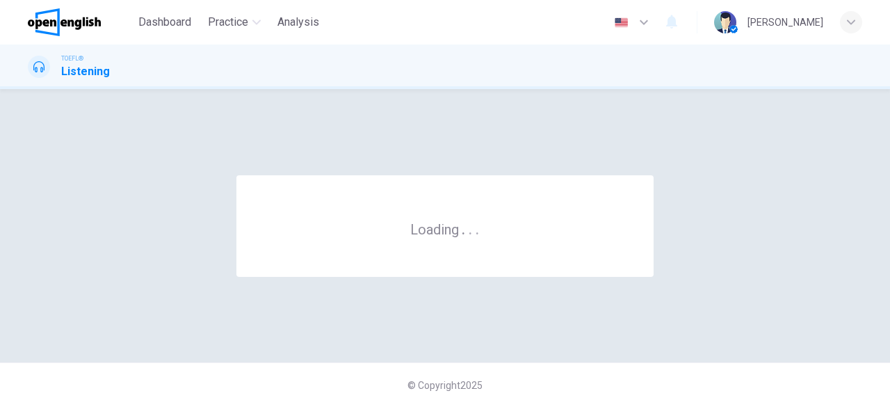
scroll to position [0, 0]
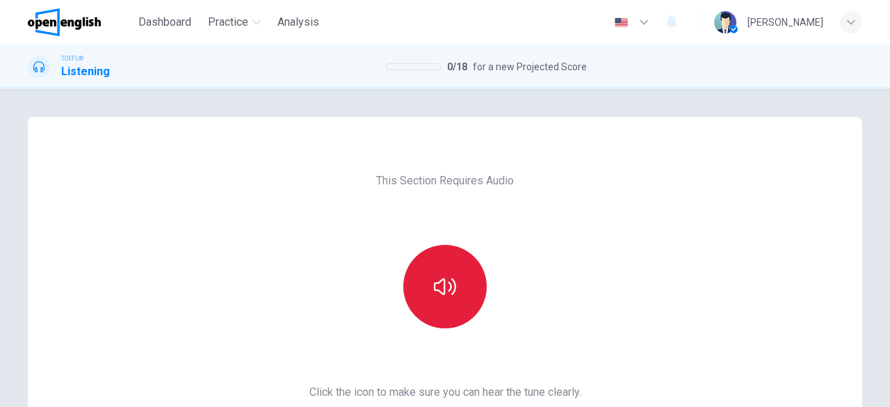
click at [437, 289] on icon "button" at bounding box center [445, 286] width 22 height 22
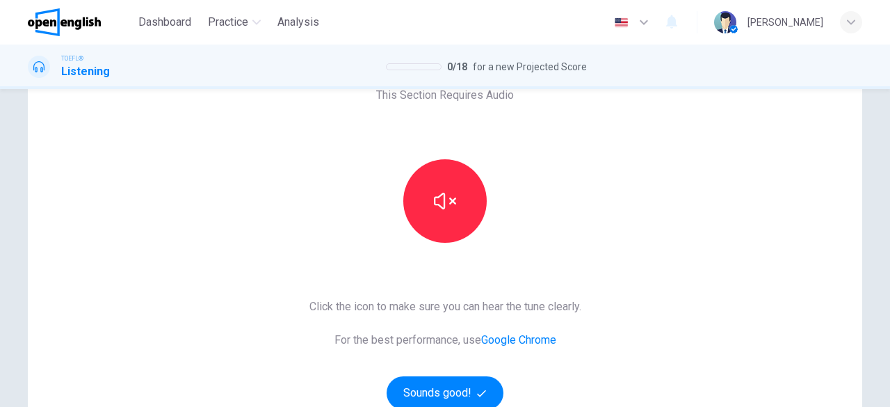
scroll to position [122, 0]
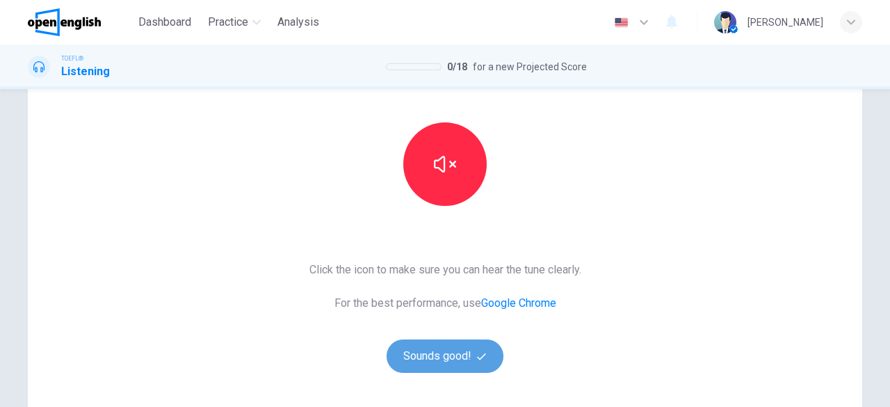
click at [467, 360] on button "Sounds good!" at bounding box center [445, 355] width 117 height 33
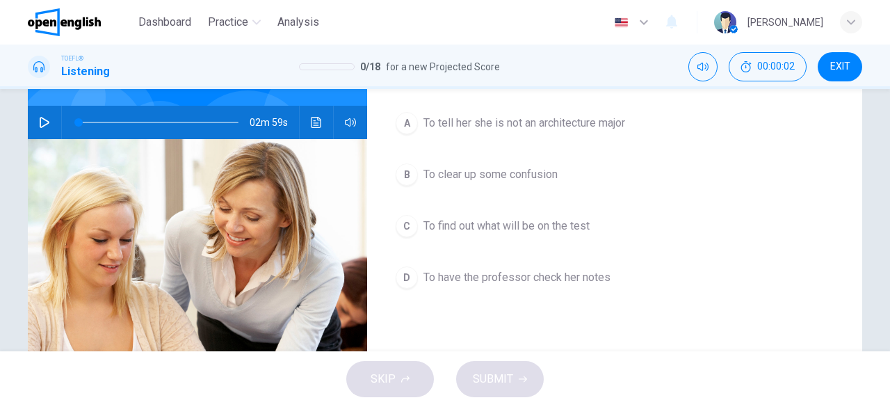
click at [39, 124] on icon "button" at bounding box center [44, 122] width 11 height 11
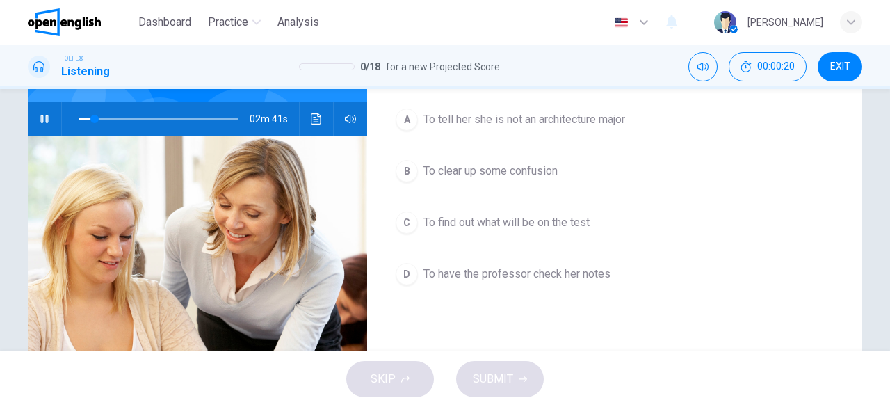
scroll to position [136, 0]
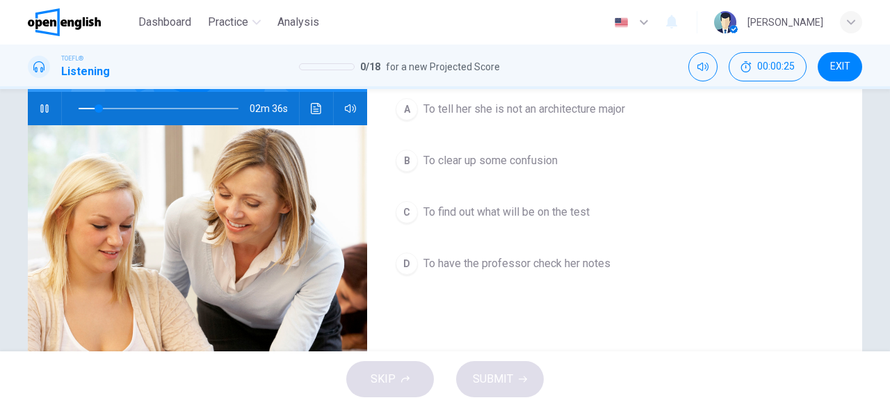
click at [531, 268] on span "To have the professor check her notes" at bounding box center [516, 263] width 187 height 17
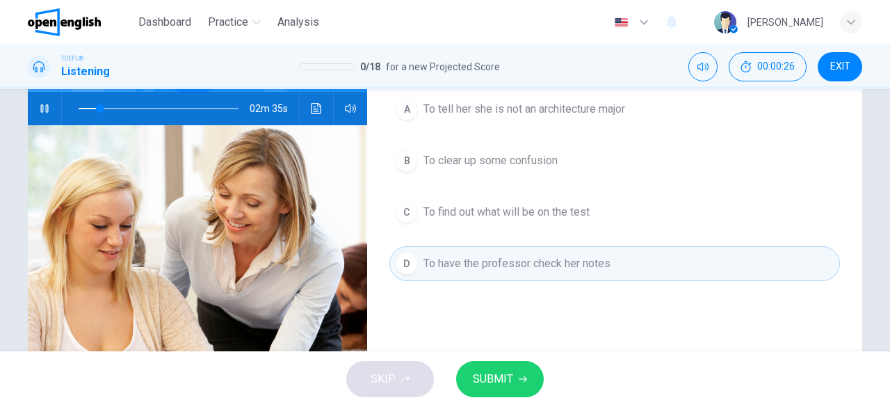
click at [486, 375] on span "SUBMIT" at bounding box center [493, 378] width 40 height 19
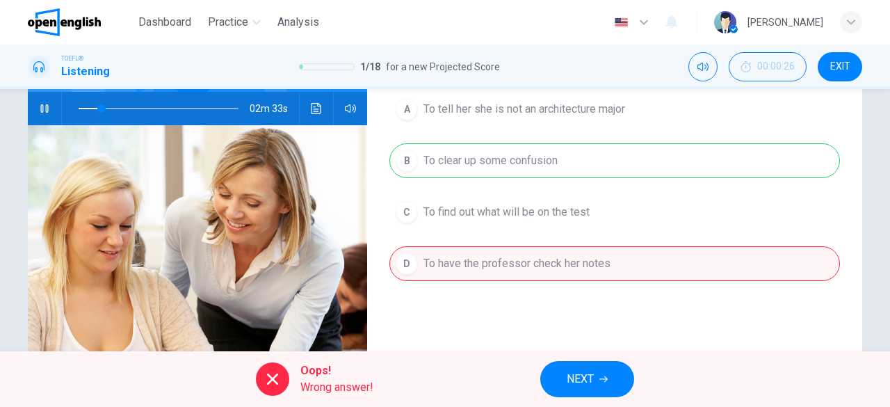
click at [572, 381] on span "NEXT" at bounding box center [580, 378] width 27 height 19
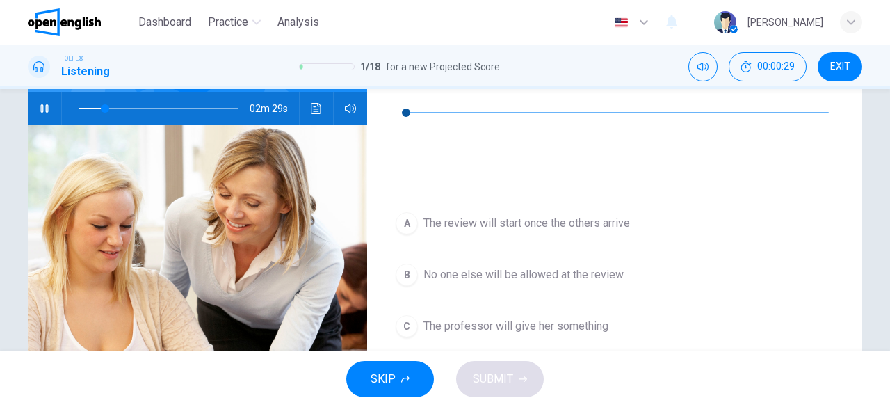
click at [35, 114] on button "button" at bounding box center [44, 108] width 22 height 33
type input "**"
